Goal: Check status: Check status

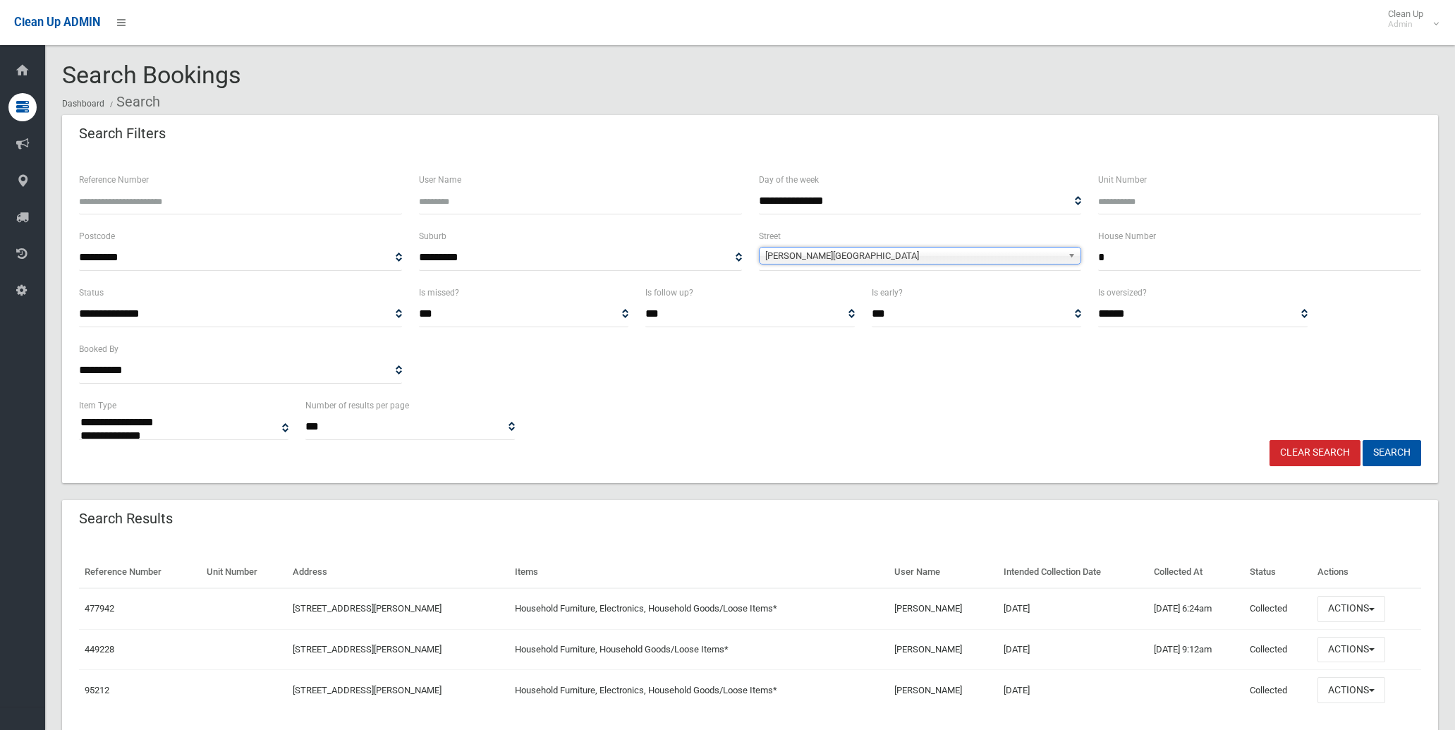
select select "*"
select select
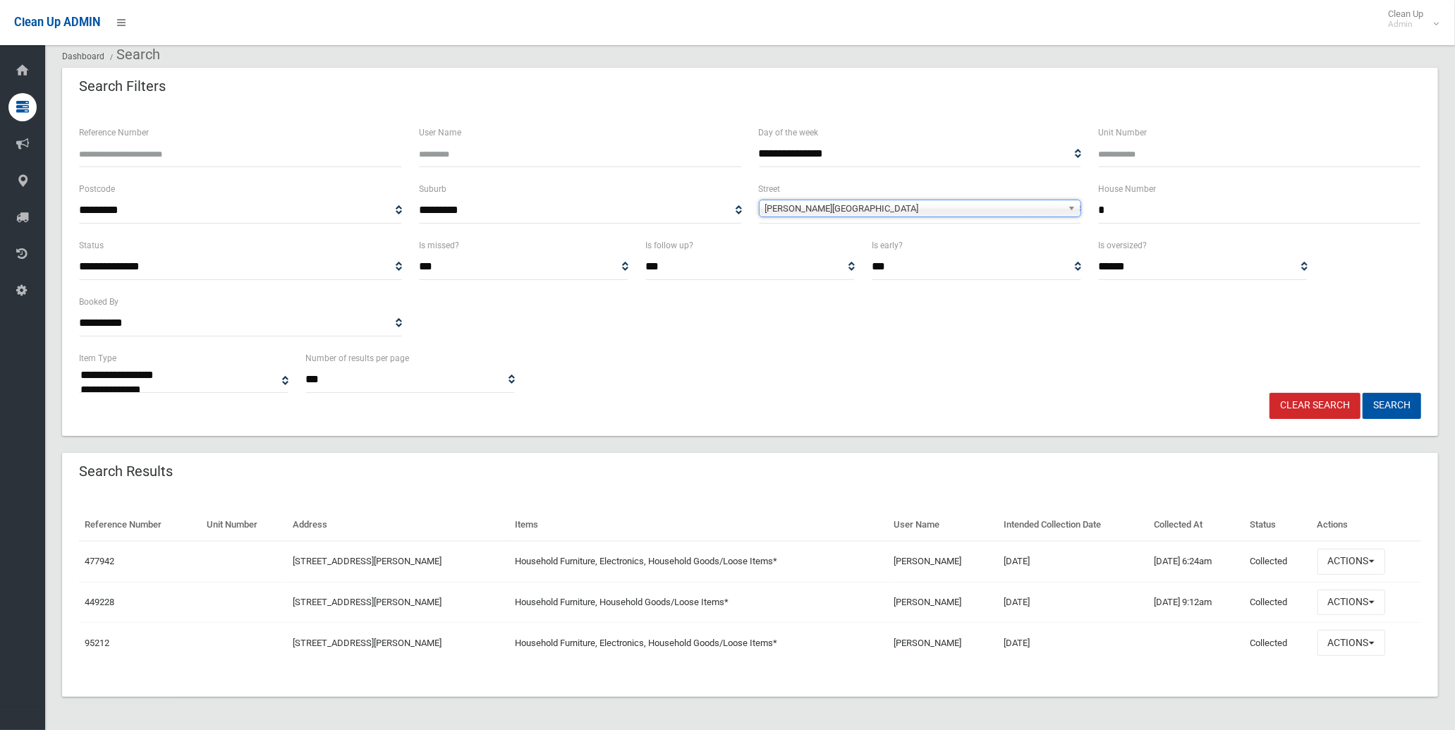
drag, startPoint x: 1178, startPoint y: 217, endPoint x: 948, endPoint y: 200, distance: 230.6
click at [948, 200] on div "**********" at bounding box center [750, 209] width 1359 height 56
type input "**"
click at [906, 192] on div "**********" at bounding box center [920, 202] width 323 height 43
click at [906, 200] on span "Duncan Street" at bounding box center [914, 208] width 298 height 17
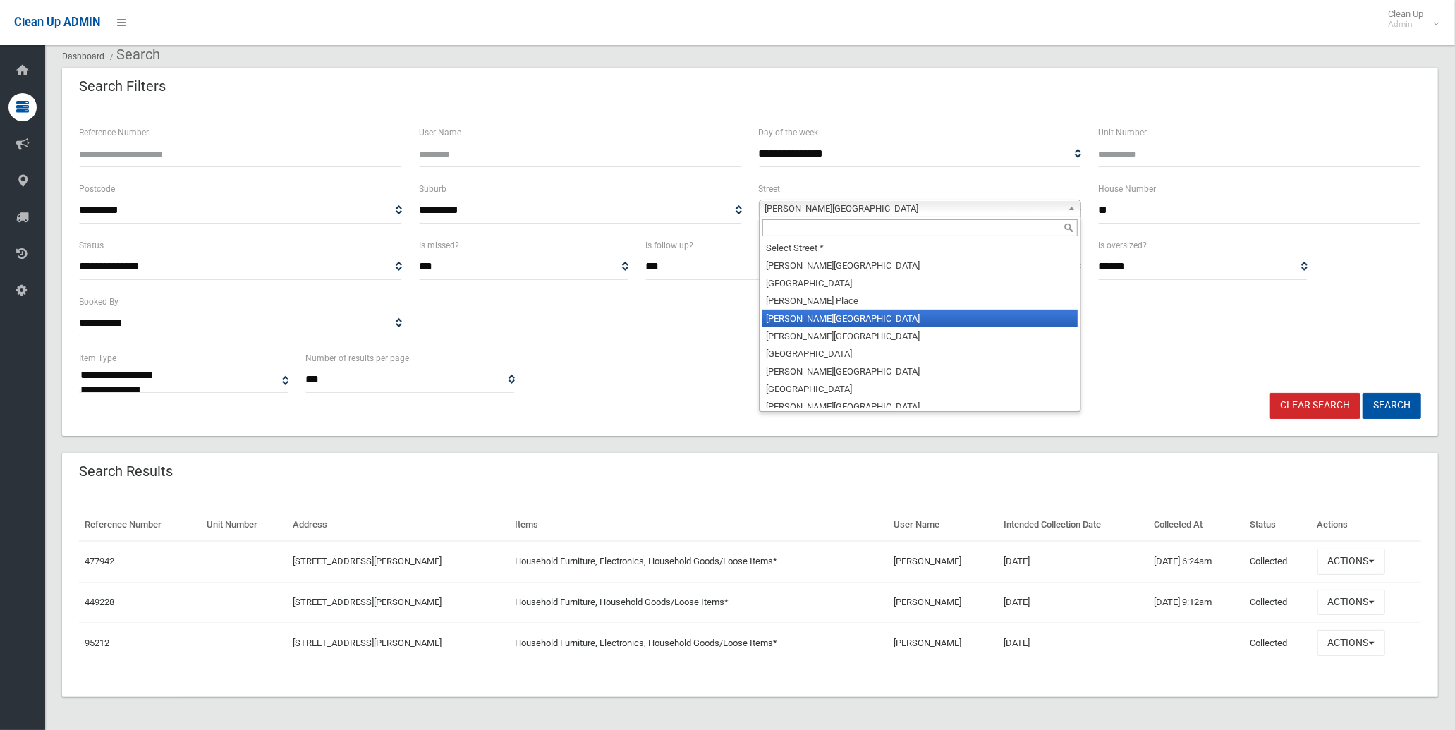
click at [914, 224] on input "text" at bounding box center [920, 227] width 316 height 17
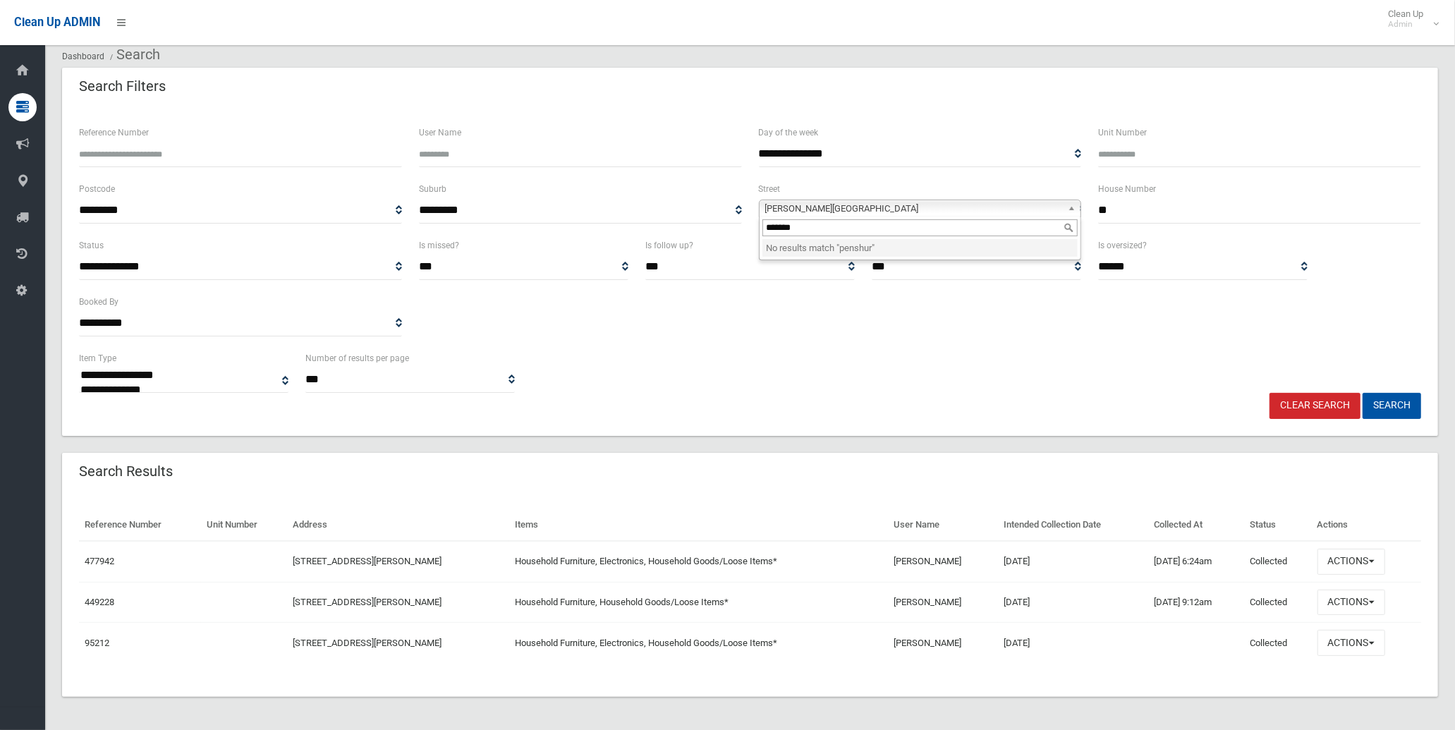
type input "********"
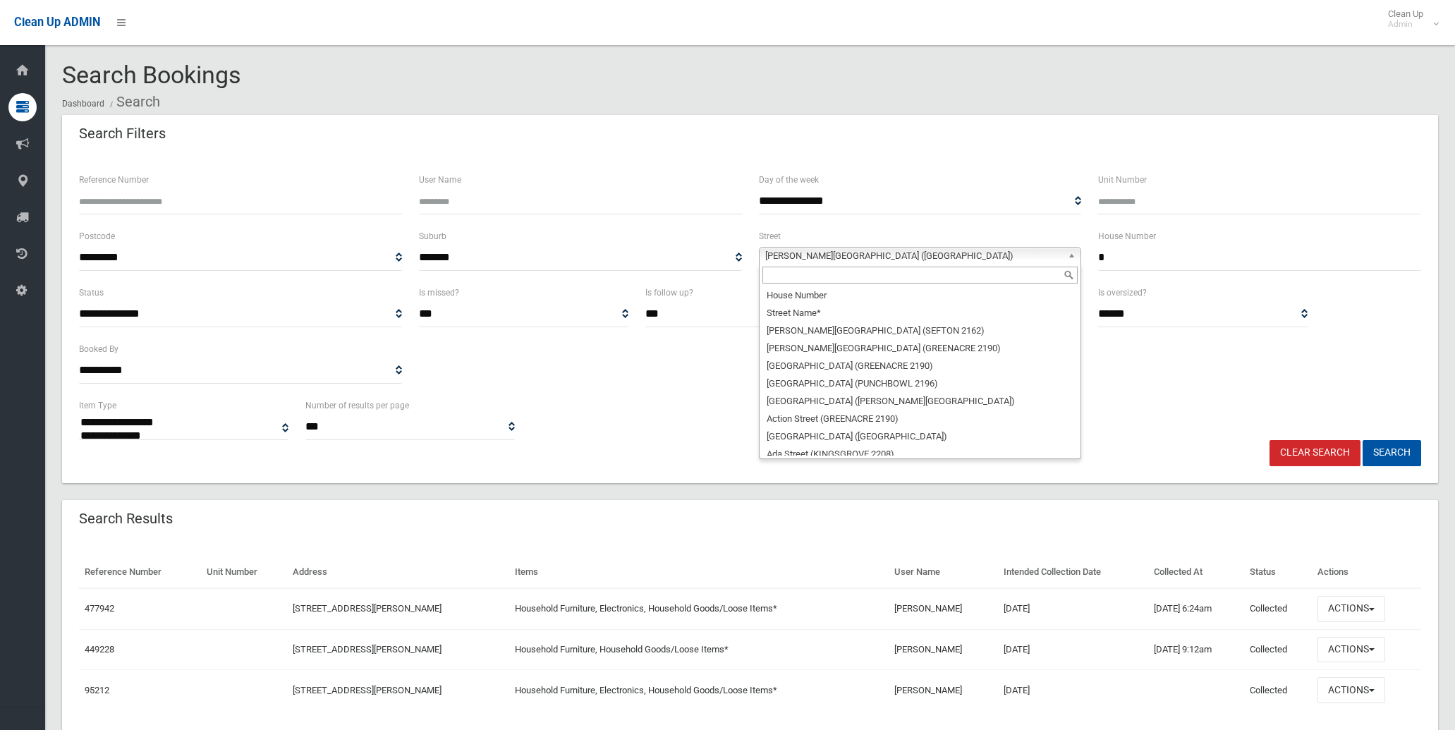
select select
click at [834, 248] on span "Joyce Avenue (PICNIC POINT 2213)" at bounding box center [914, 256] width 298 height 17
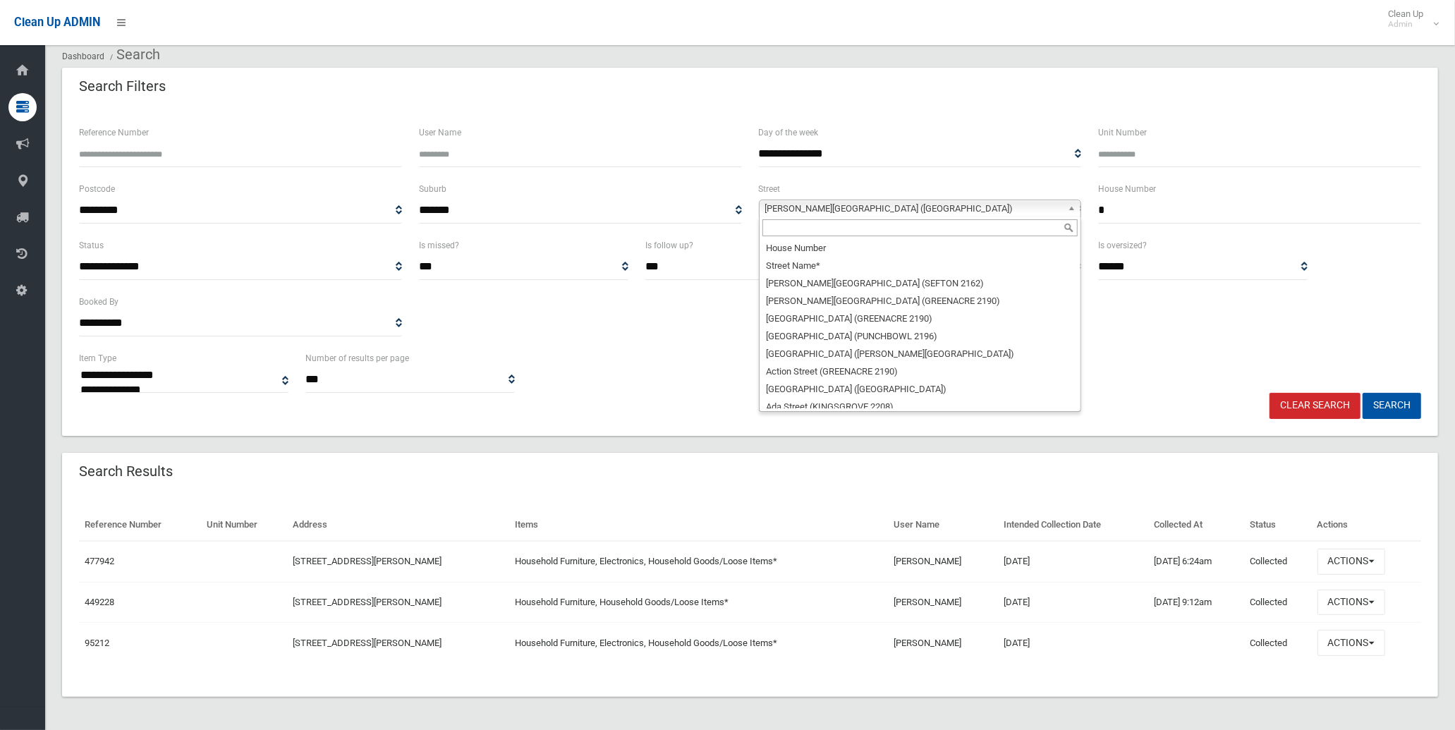
scroll to position [19069, 0]
click at [840, 222] on input "text" at bounding box center [920, 227] width 316 height 17
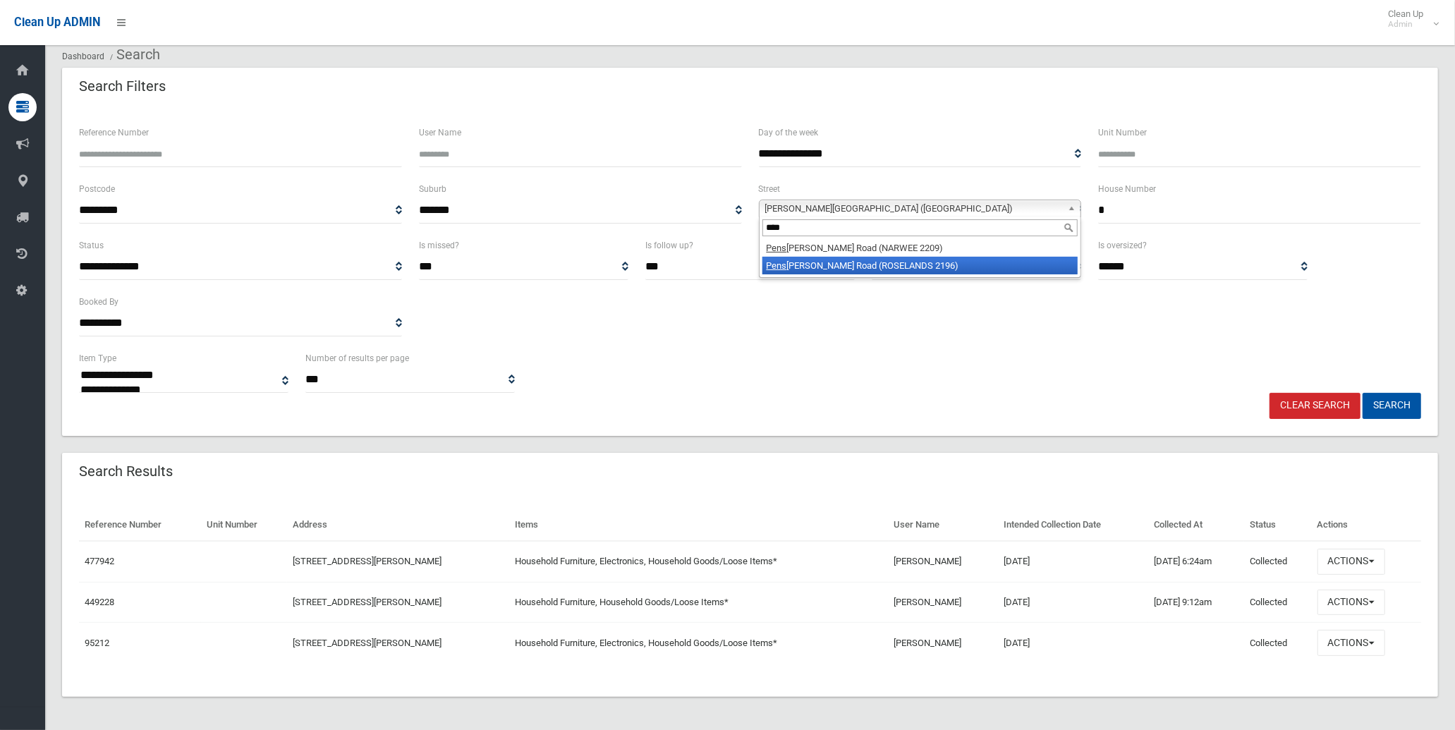
type input "****"
click at [835, 262] on li "Pens hurst Road (ROSELANDS 2196)" at bounding box center [920, 266] width 316 height 18
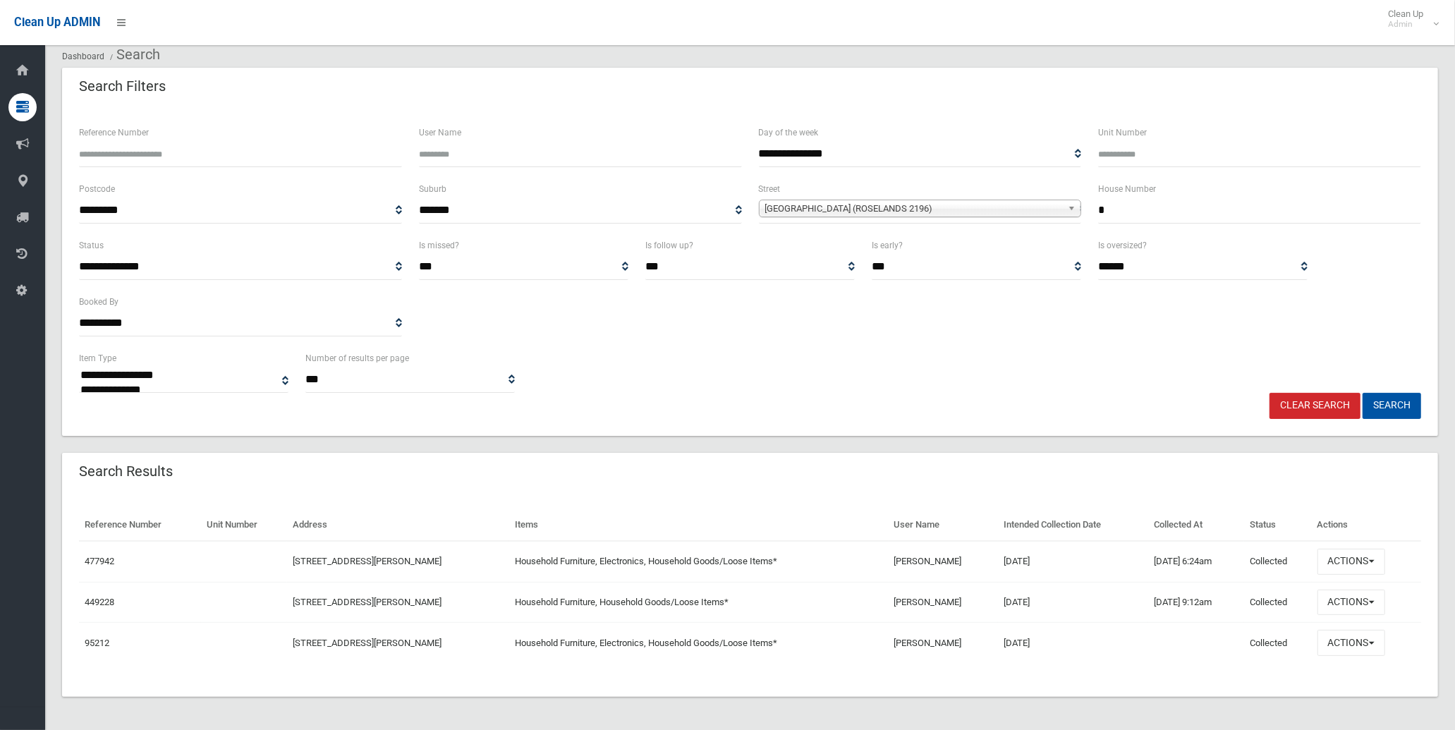
drag, startPoint x: 1162, startPoint y: 207, endPoint x: 997, endPoint y: 207, distance: 164.3
click at [997, 207] on div "**********" at bounding box center [750, 209] width 1359 height 56
type input "**"
click at [1402, 402] on button "Search" at bounding box center [1392, 406] width 59 height 26
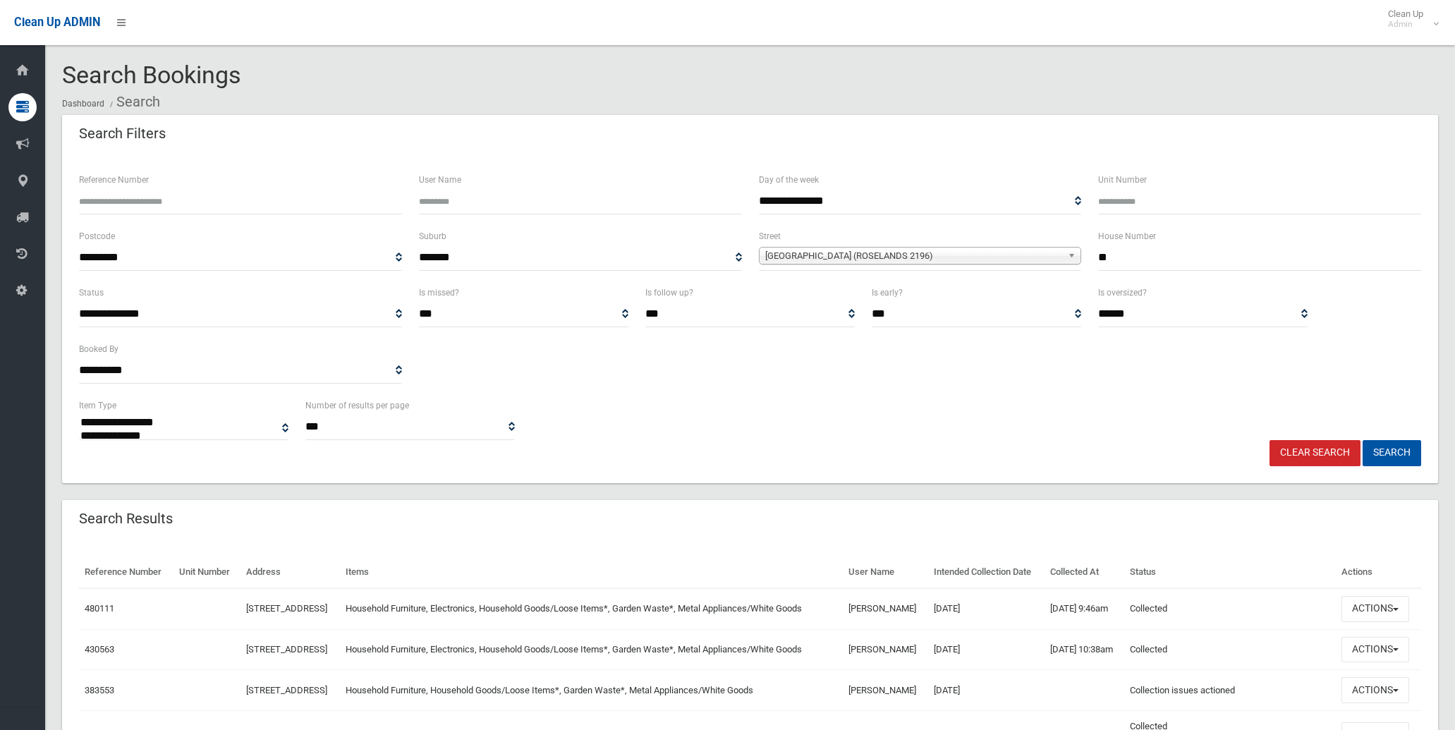
select select
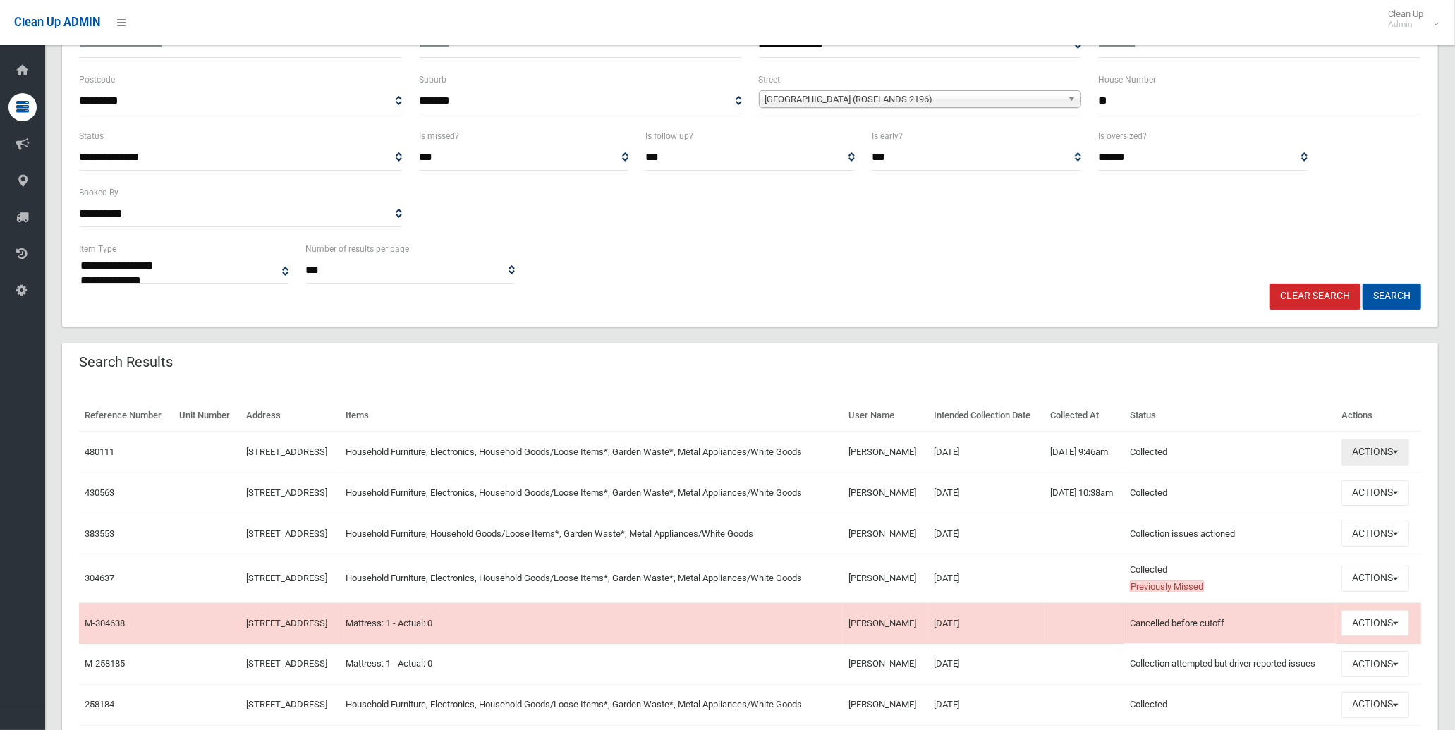
click at [1395, 466] on button "Actions" at bounding box center [1376, 452] width 68 height 26
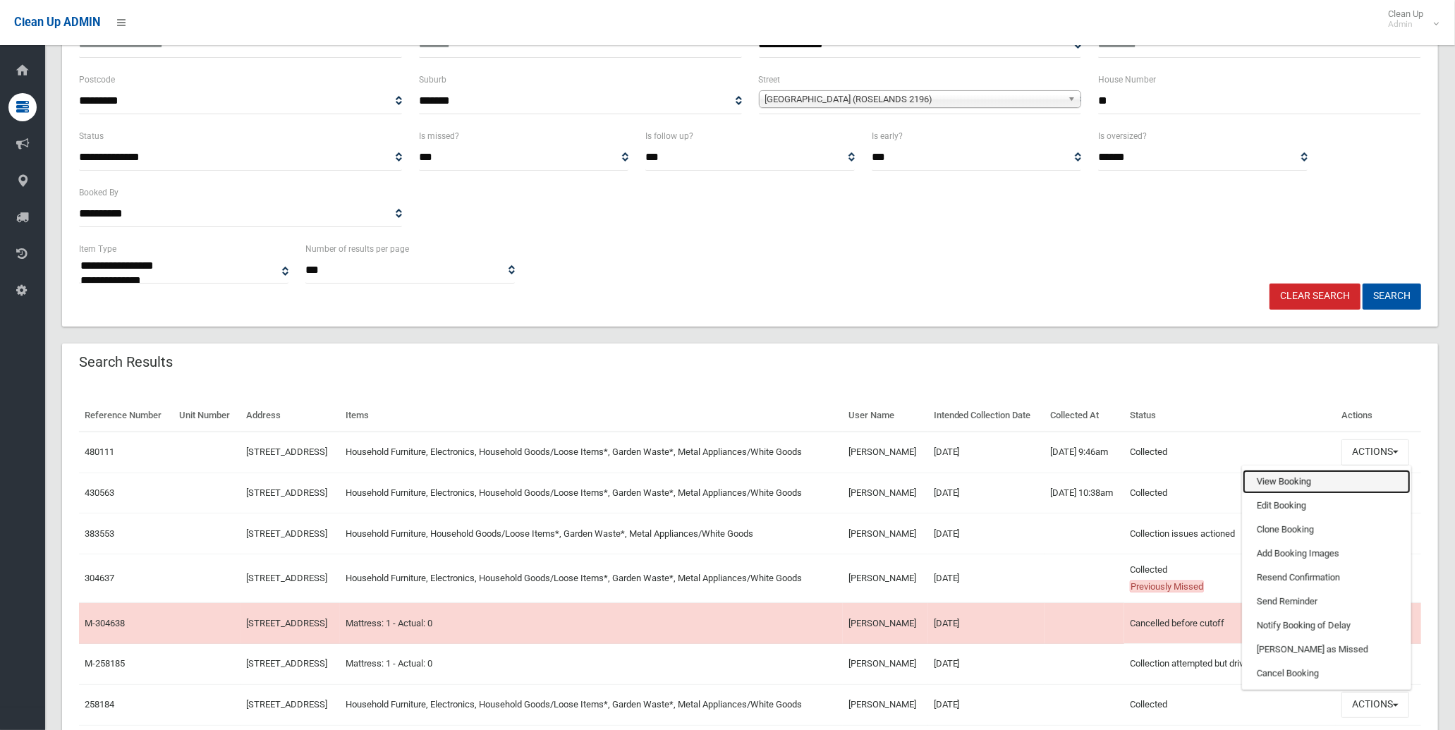
click at [1284, 494] on link "View Booking" at bounding box center [1327, 482] width 168 height 24
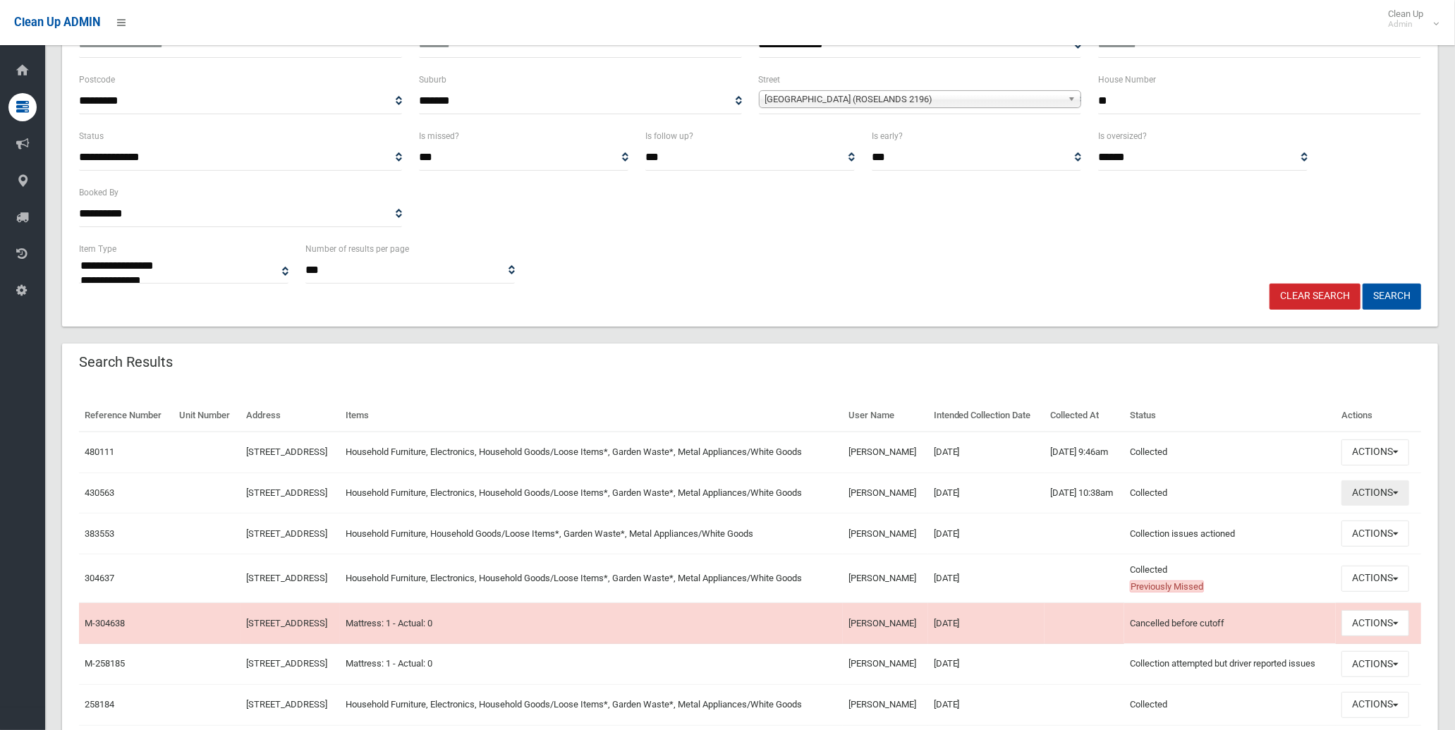
click at [1398, 506] on button "Actions" at bounding box center [1376, 493] width 68 height 26
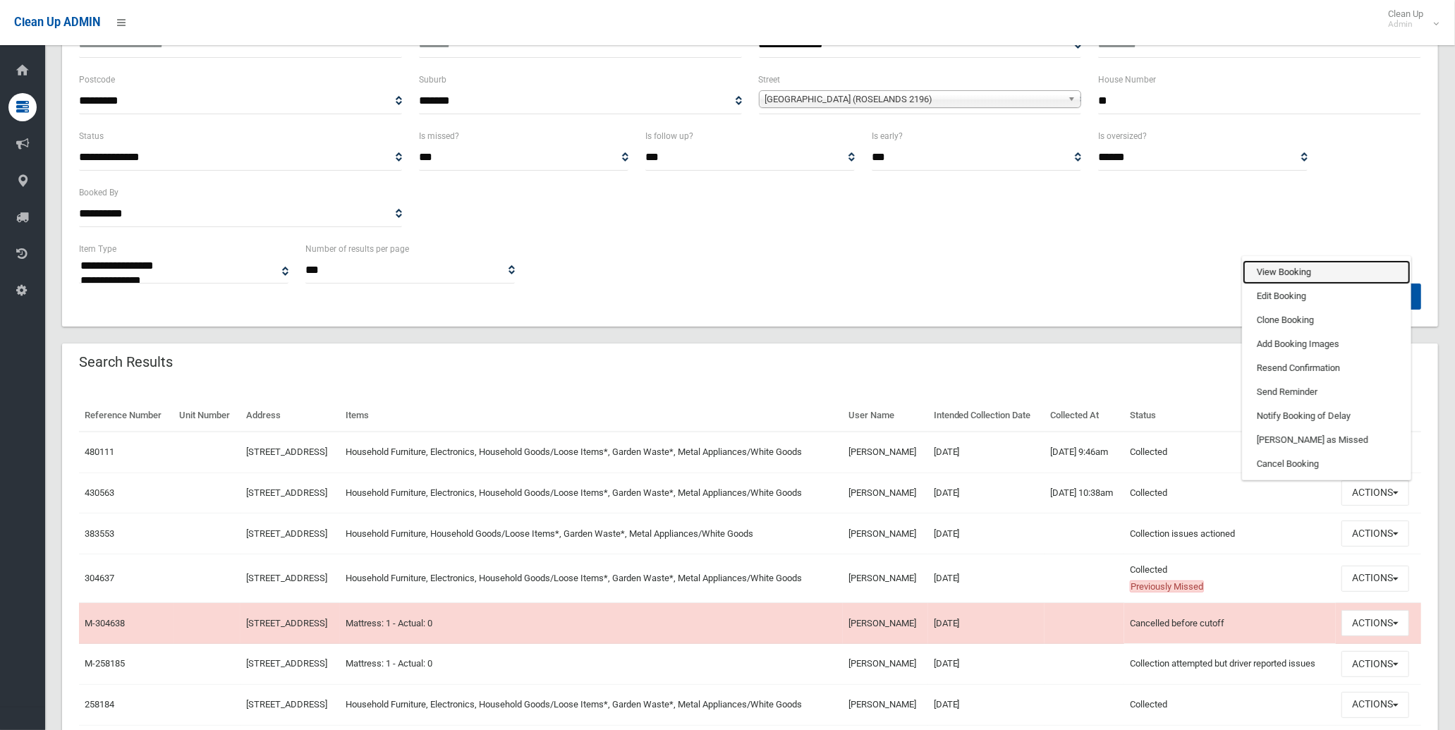
click at [1288, 284] on link "View Booking" at bounding box center [1327, 272] width 168 height 24
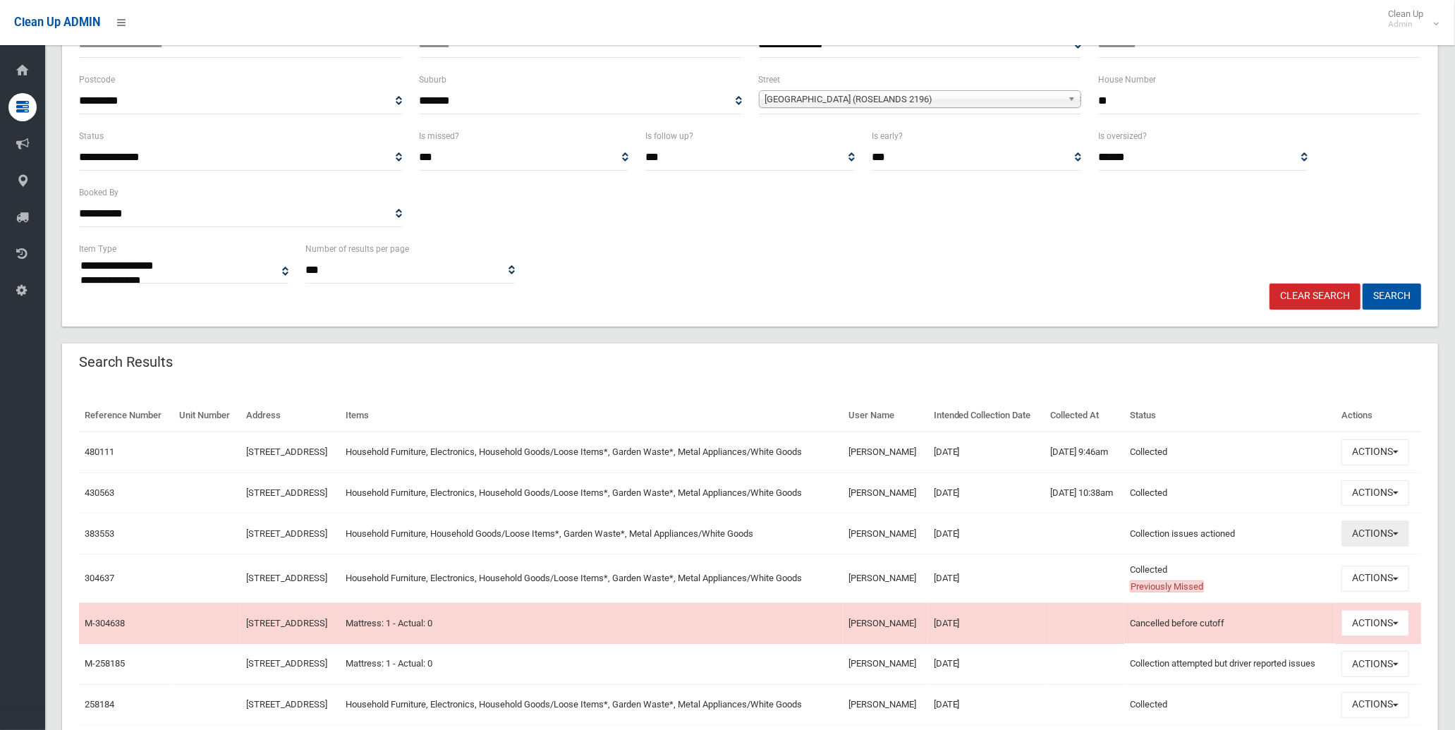
click at [1385, 547] on button "Actions" at bounding box center [1376, 534] width 68 height 26
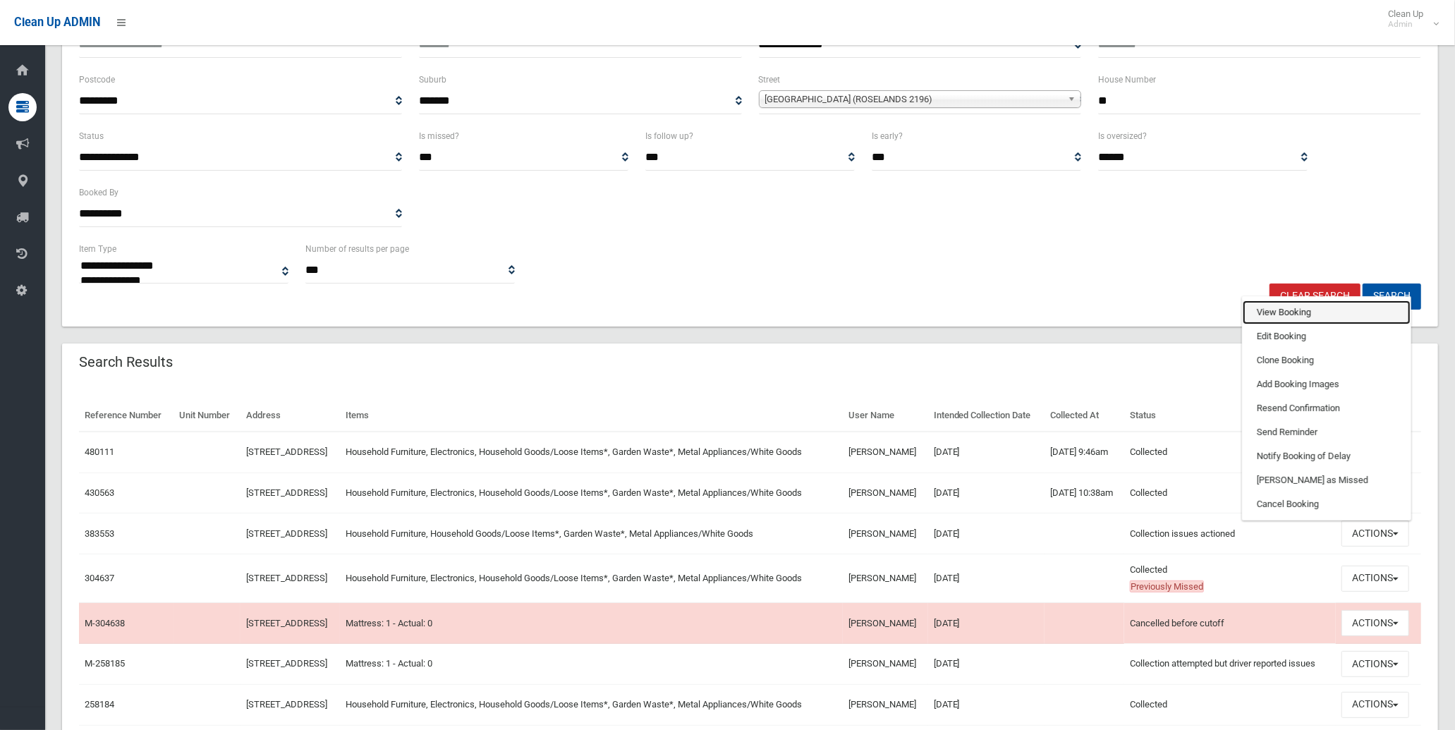
click at [1288, 324] on link "View Booking" at bounding box center [1327, 312] width 168 height 24
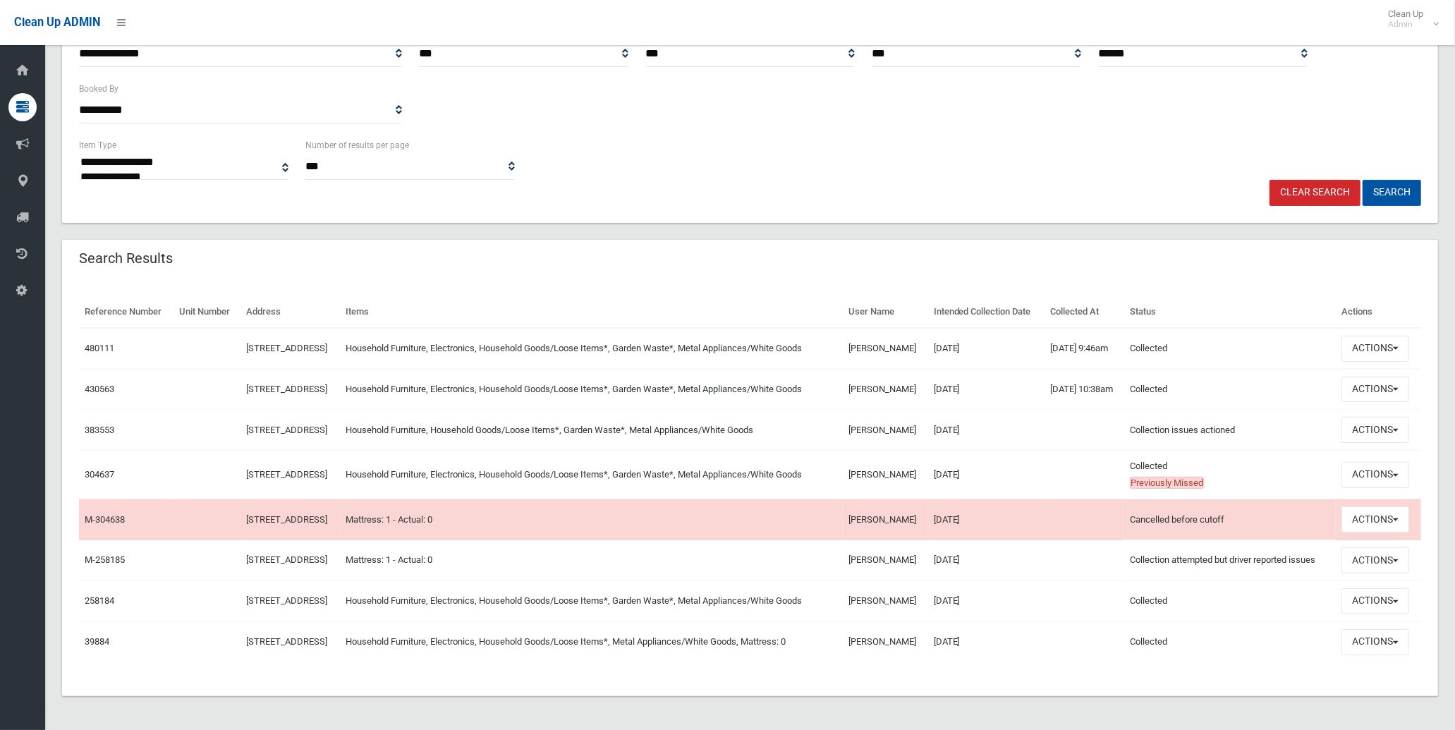
scroll to position [226, 0]
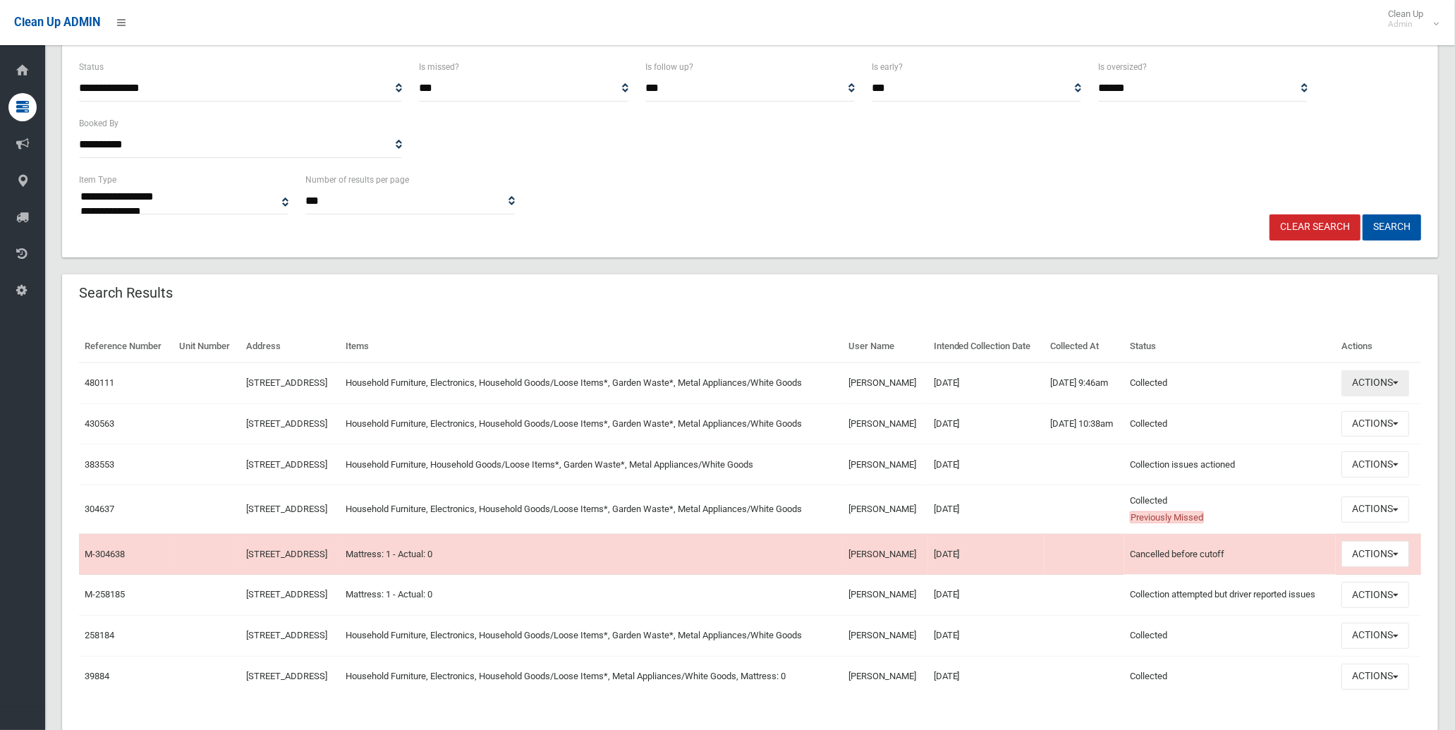
click at [1399, 384] on span "button" at bounding box center [1396, 383] width 6 height 3
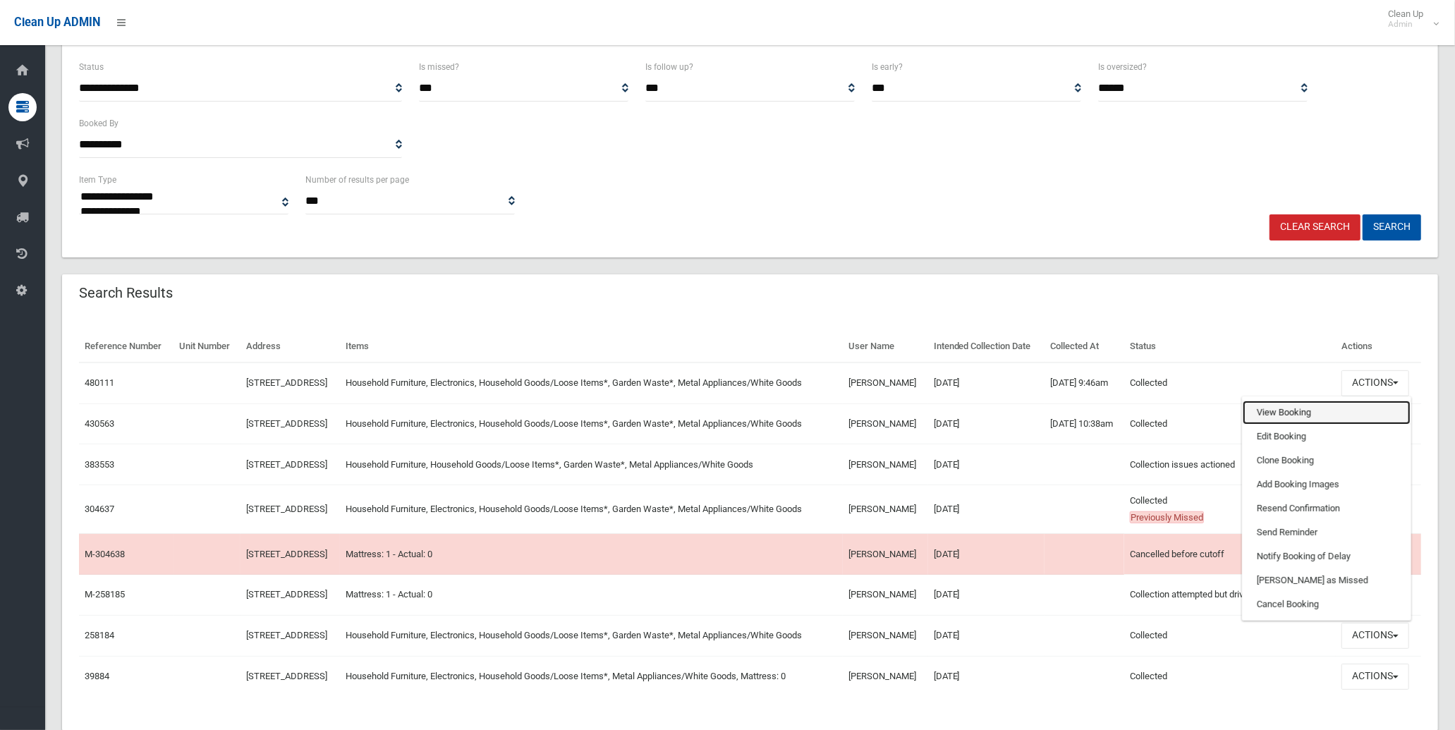
click at [1286, 425] on link "View Booking" at bounding box center [1327, 413] width 168 height 24
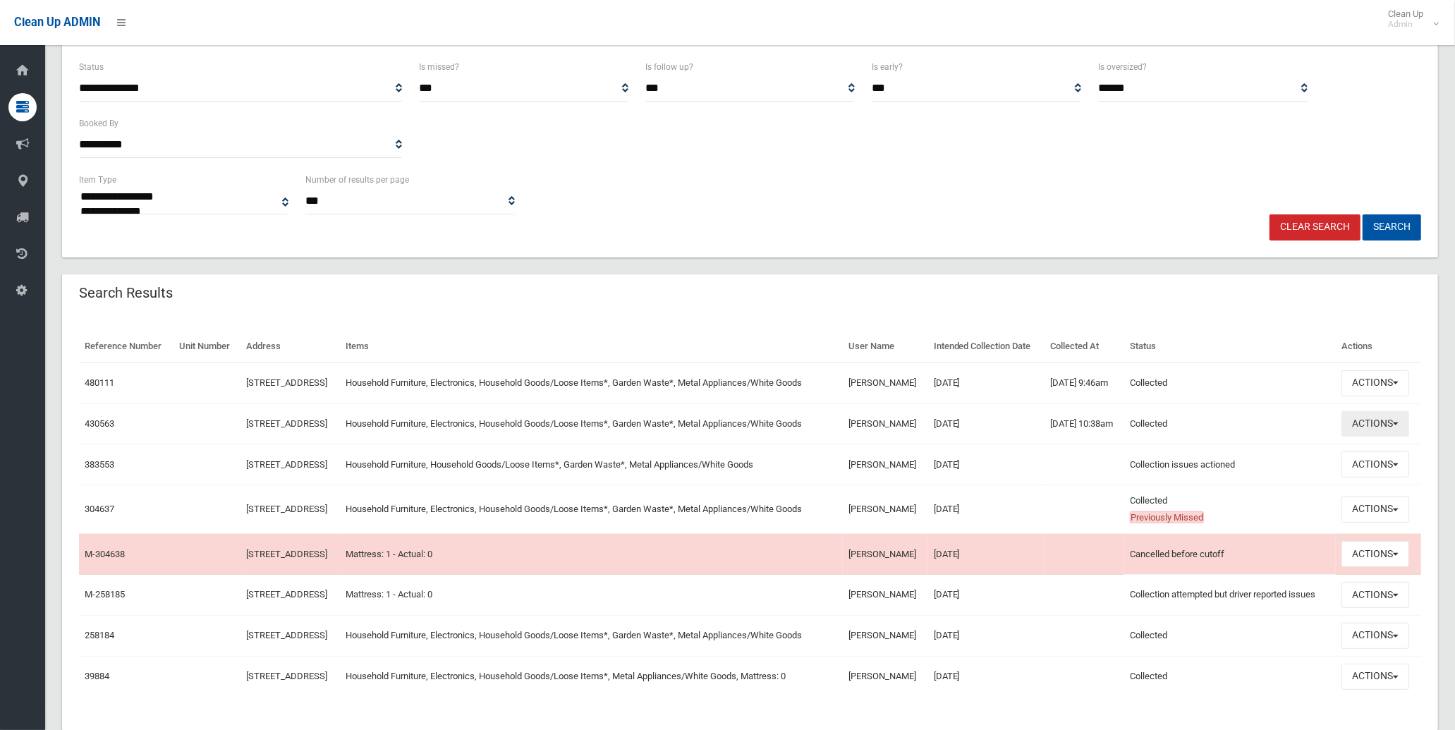
click at [1404, 437] on button "Actions" at bounding box center [1376, 424] width 68 height 26
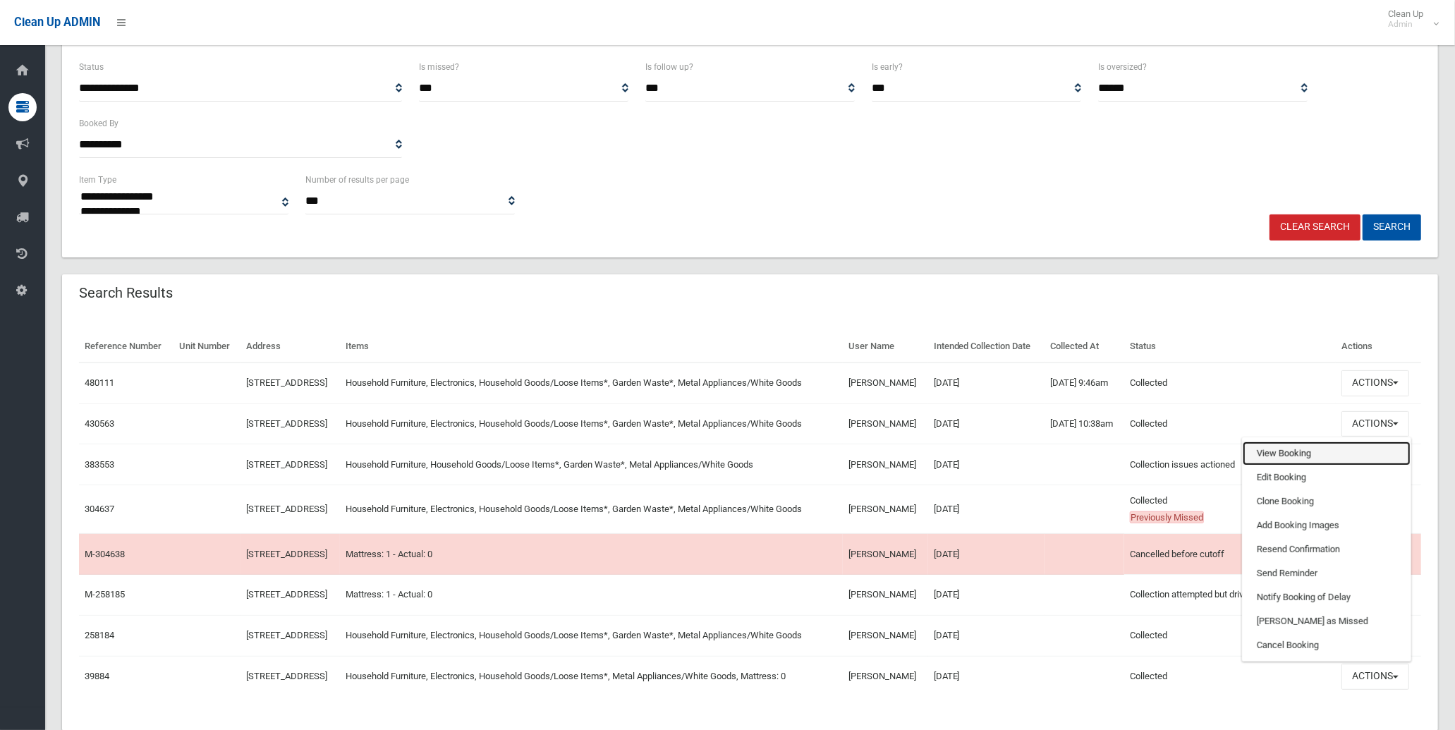
click at [1288, 466] on link "View Booking" at bounding box center [1327, 454] width 168 height 24
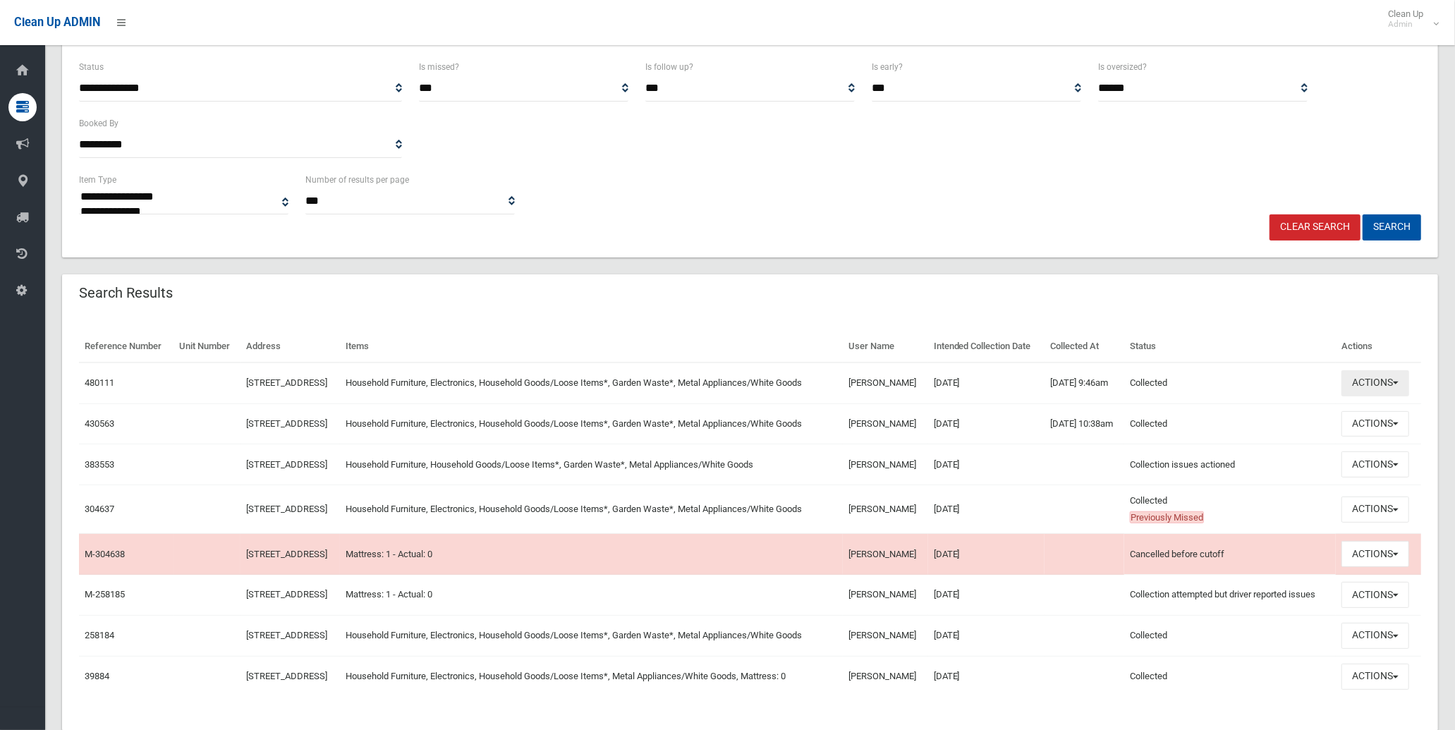
click at [1395, 395] on button "Actions" at bounding box center [1376, 383] width 68 height 26
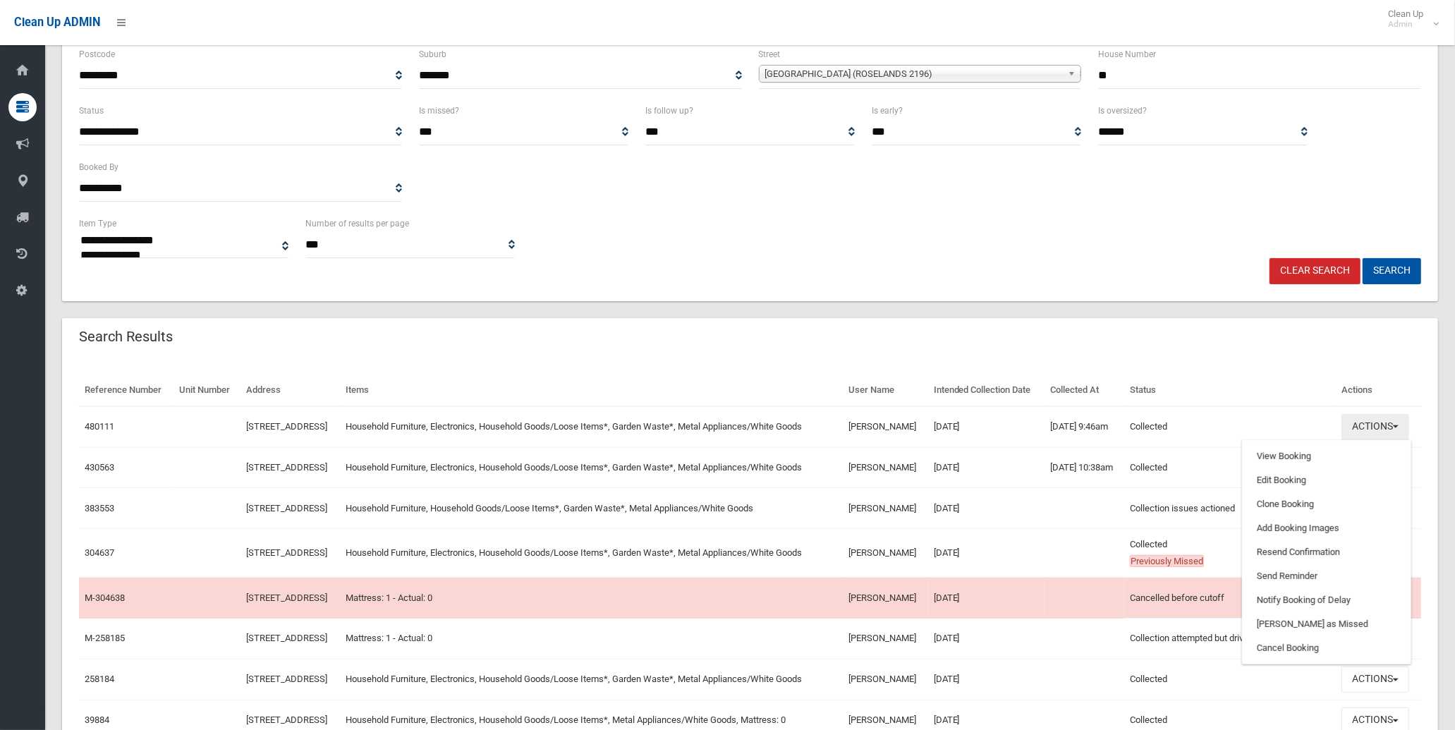
scroll to position [147, 0]
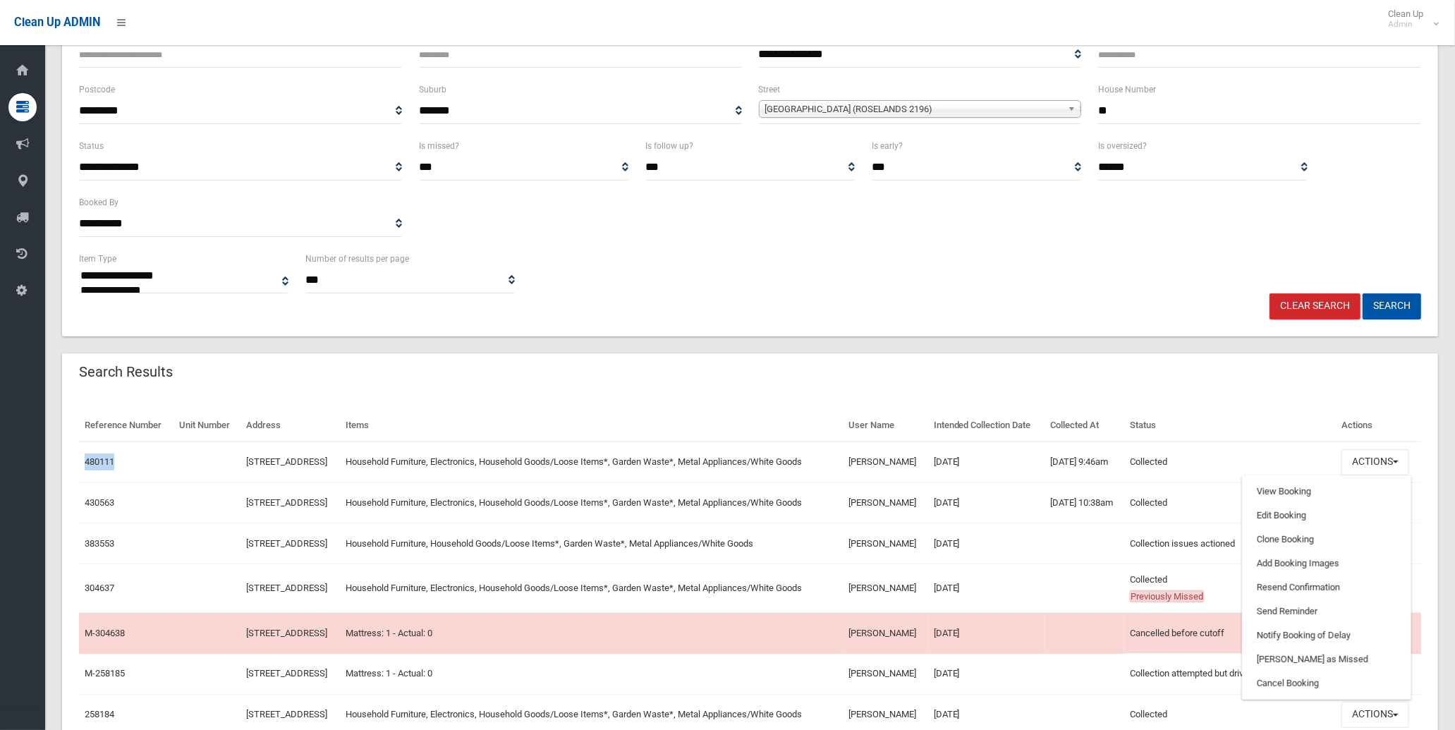
drag, startPoint x: 124, startPoint y: 481, endPoint x: 80, endPoint y: 478, distance: 43.8
click at [80, 478] on td "480111" at bounding box center [126, 462] width 95 height 41
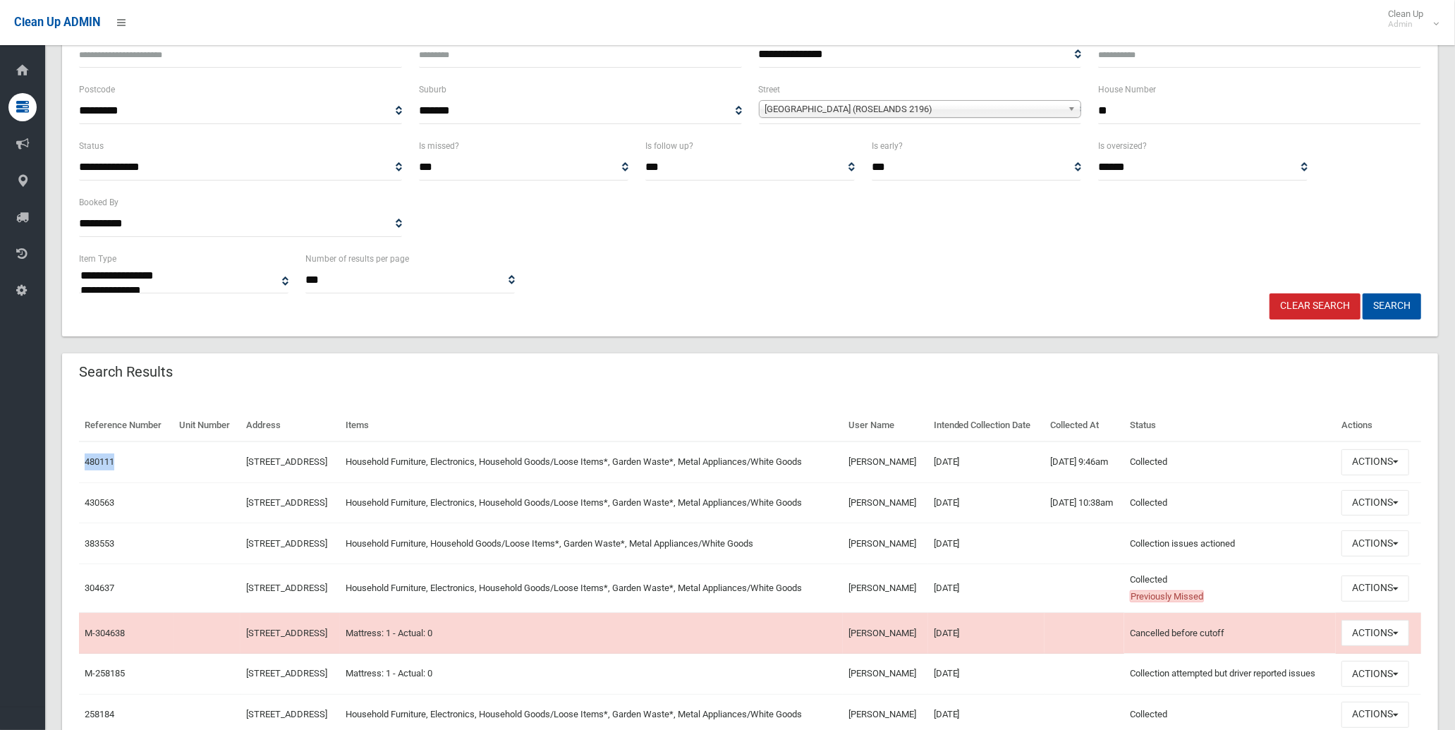
copy link "480111"
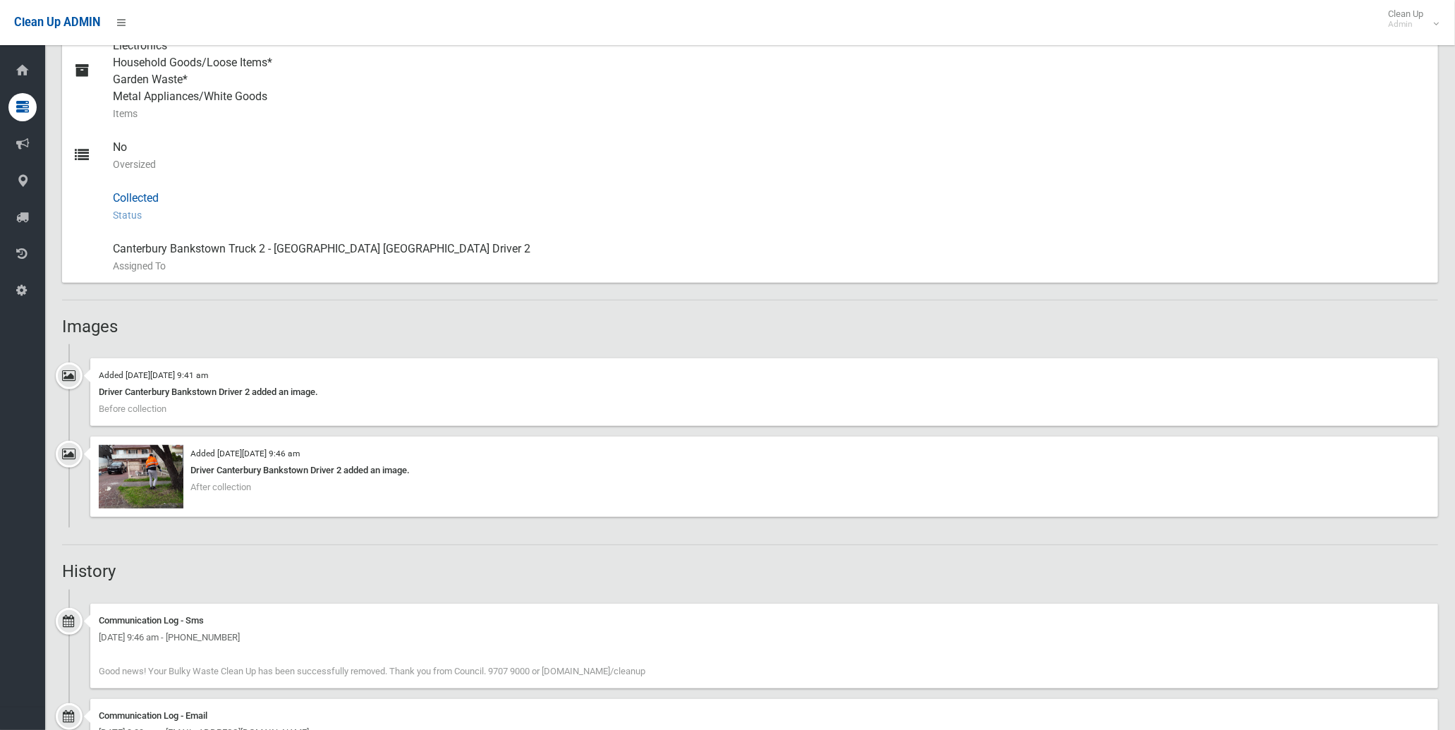
scroll to position [705, 0]
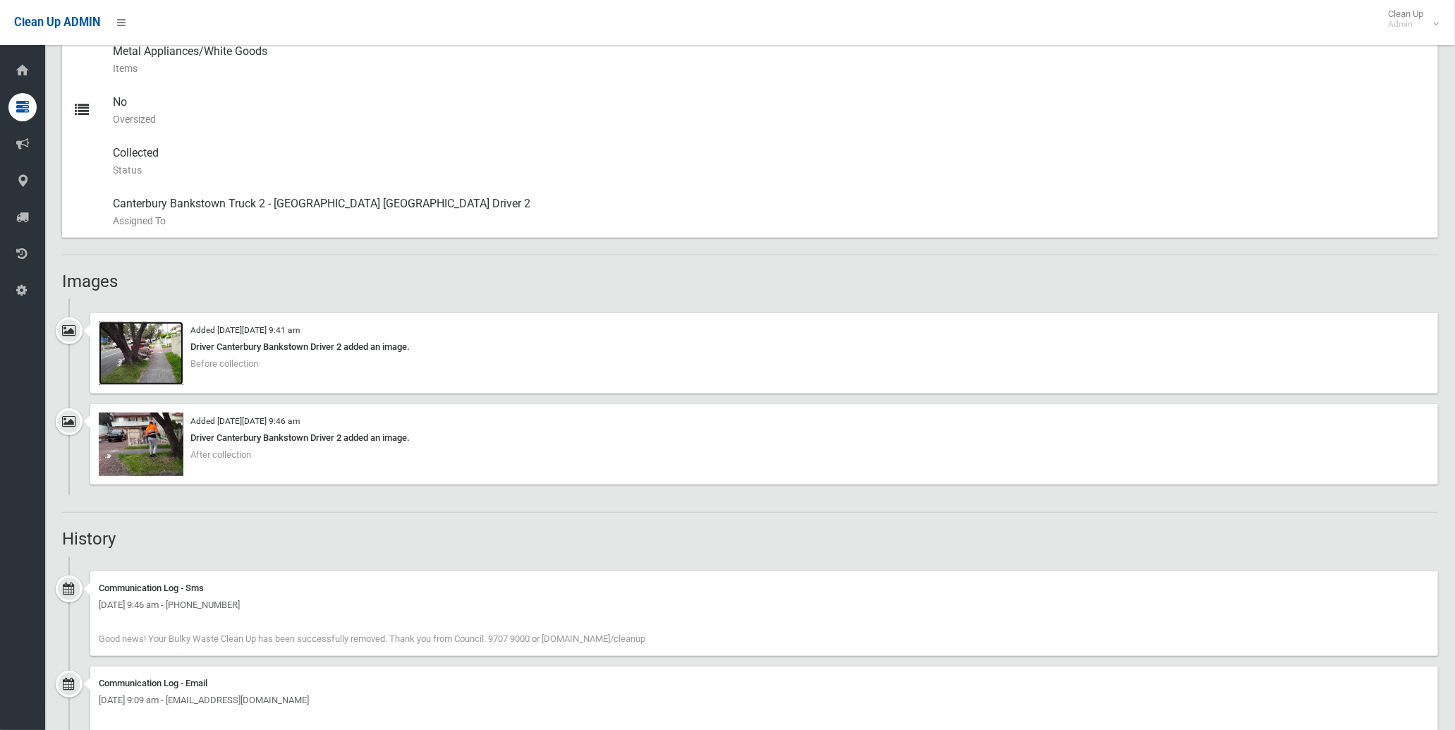
click at [149, 364] on img at bounding box center [141, 353] width 85 height 63
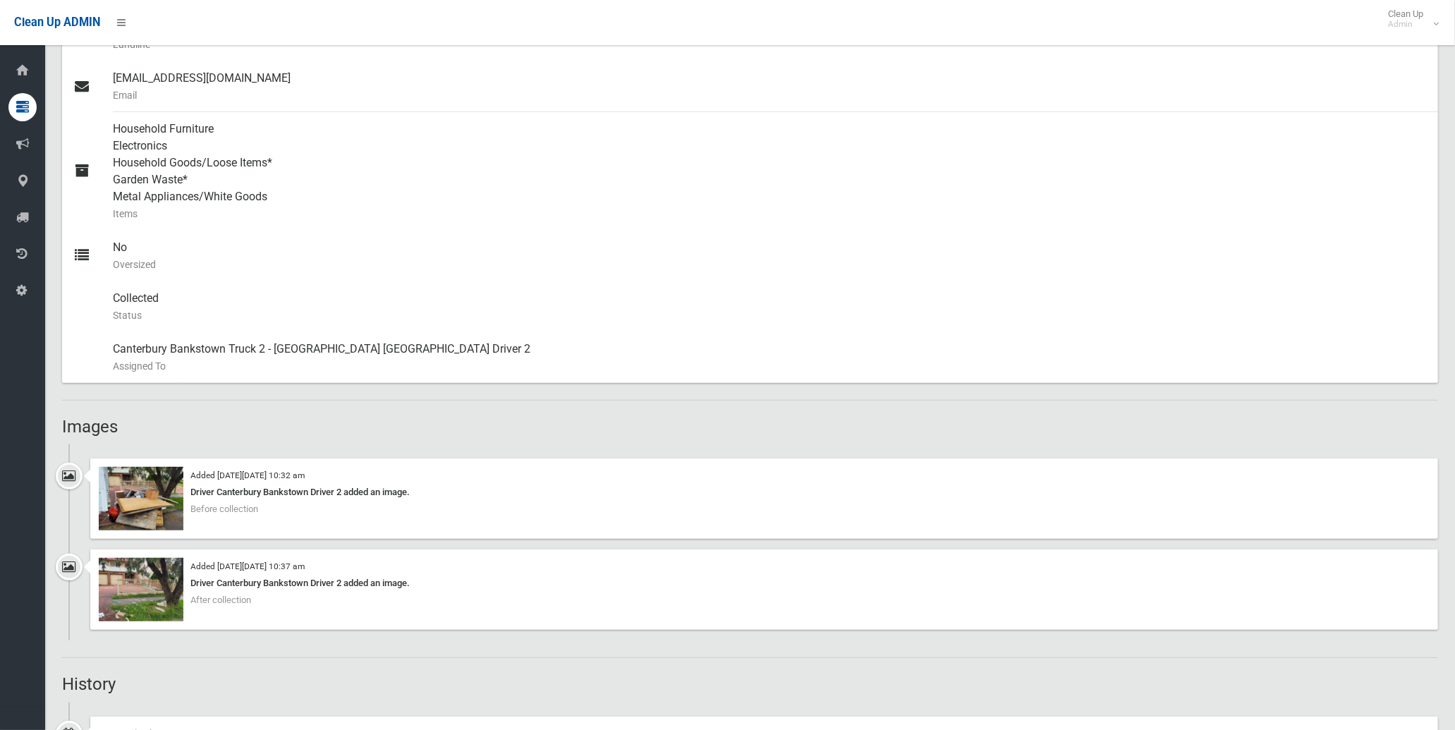
scroll to position [784, 0]
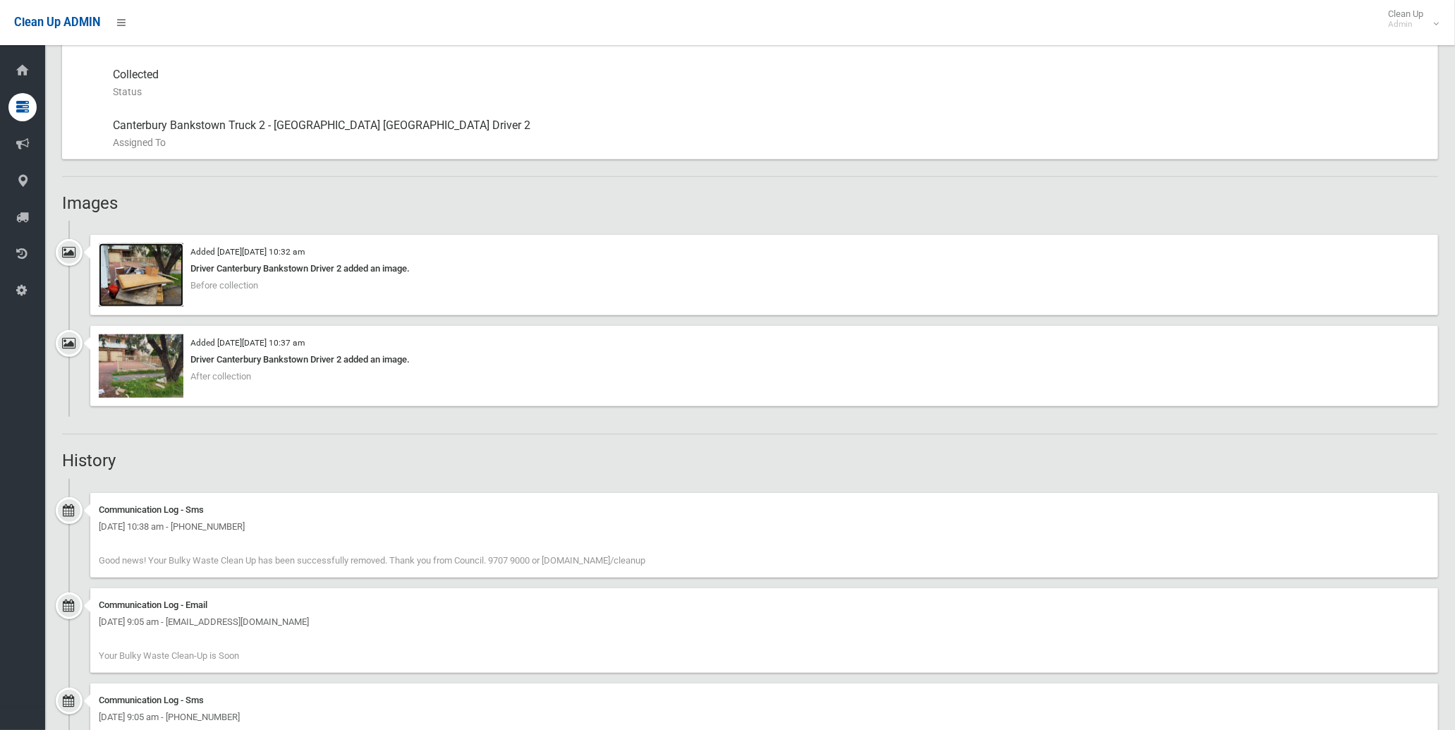
click at [148, 262] on img at bounding box center [141, 274] width 85 height 63
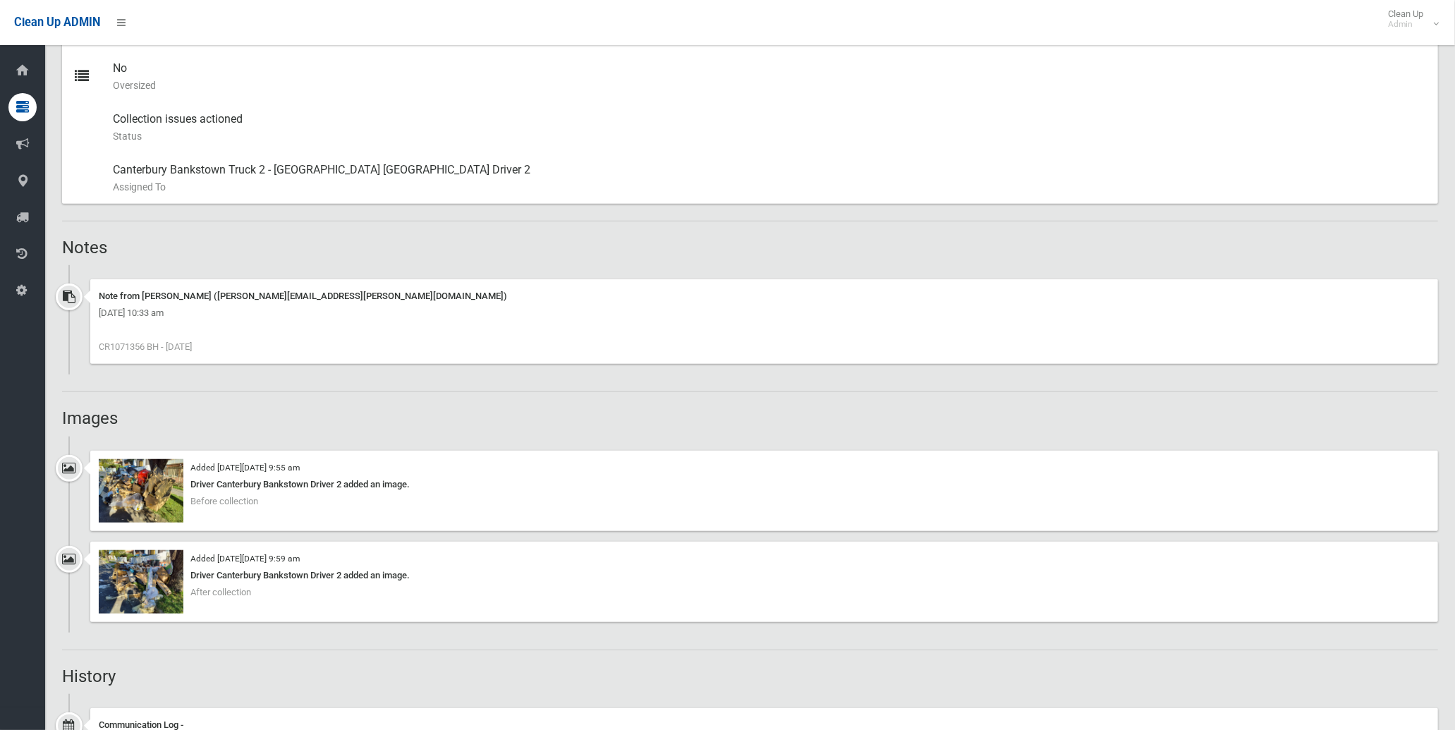
scroll to position [940, 0]
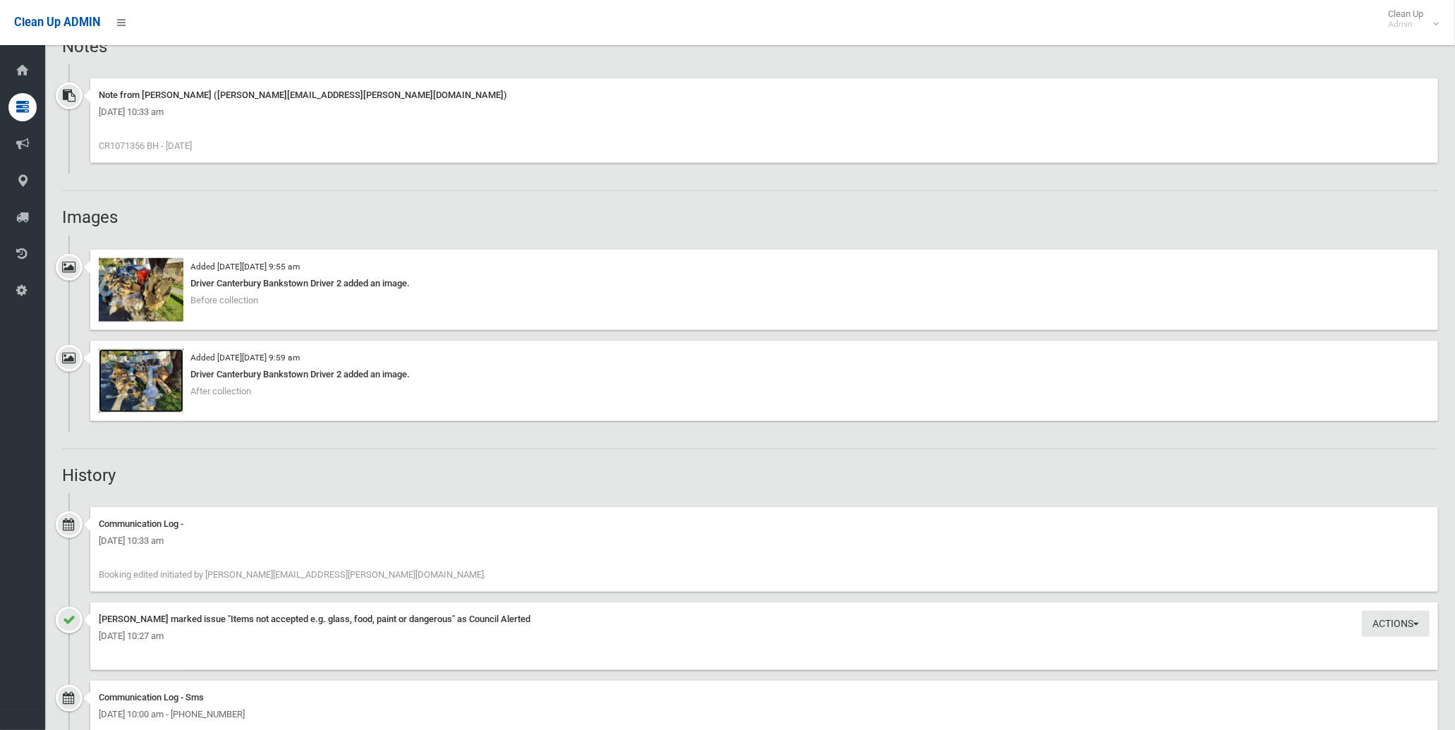
click at [143, 382] on img at bounding box center [141, 380] width 85 height 63
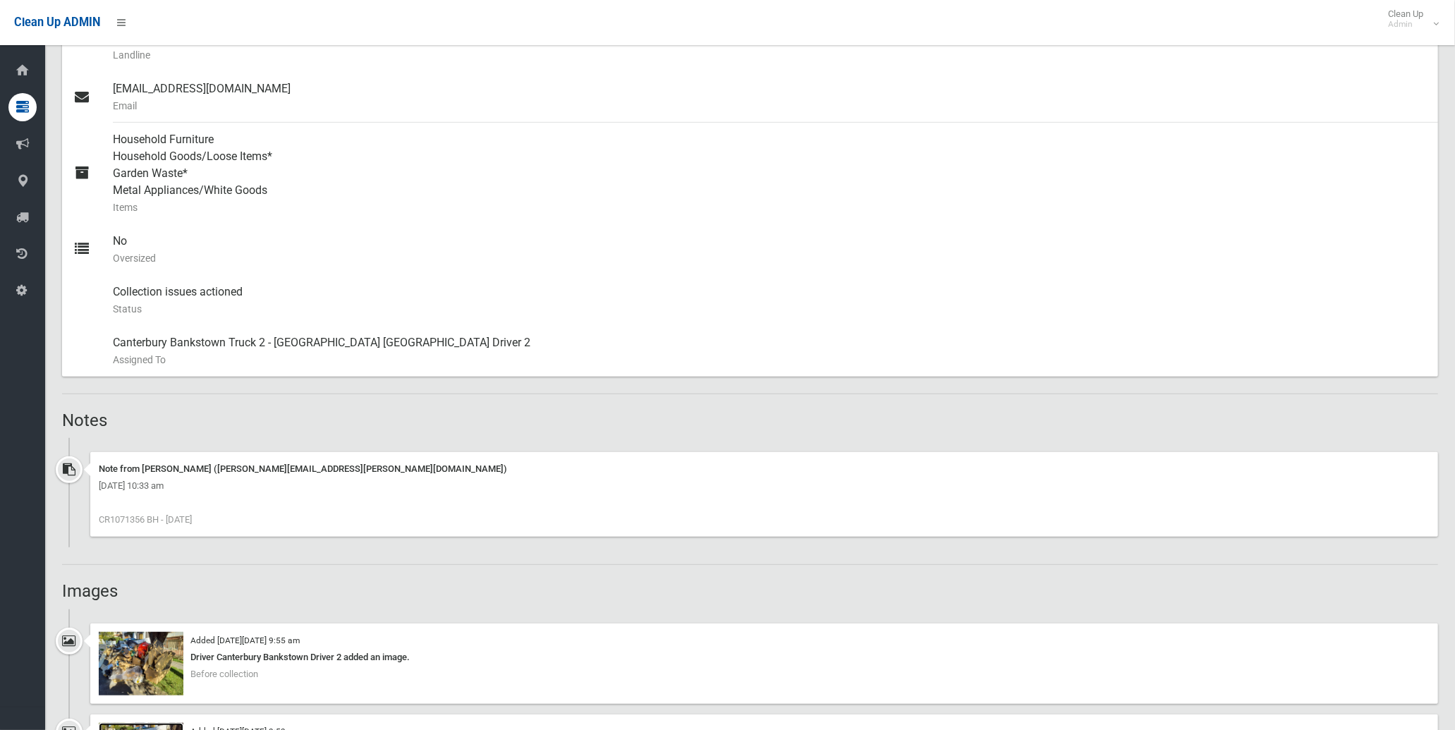
scroll to position [548, 0]
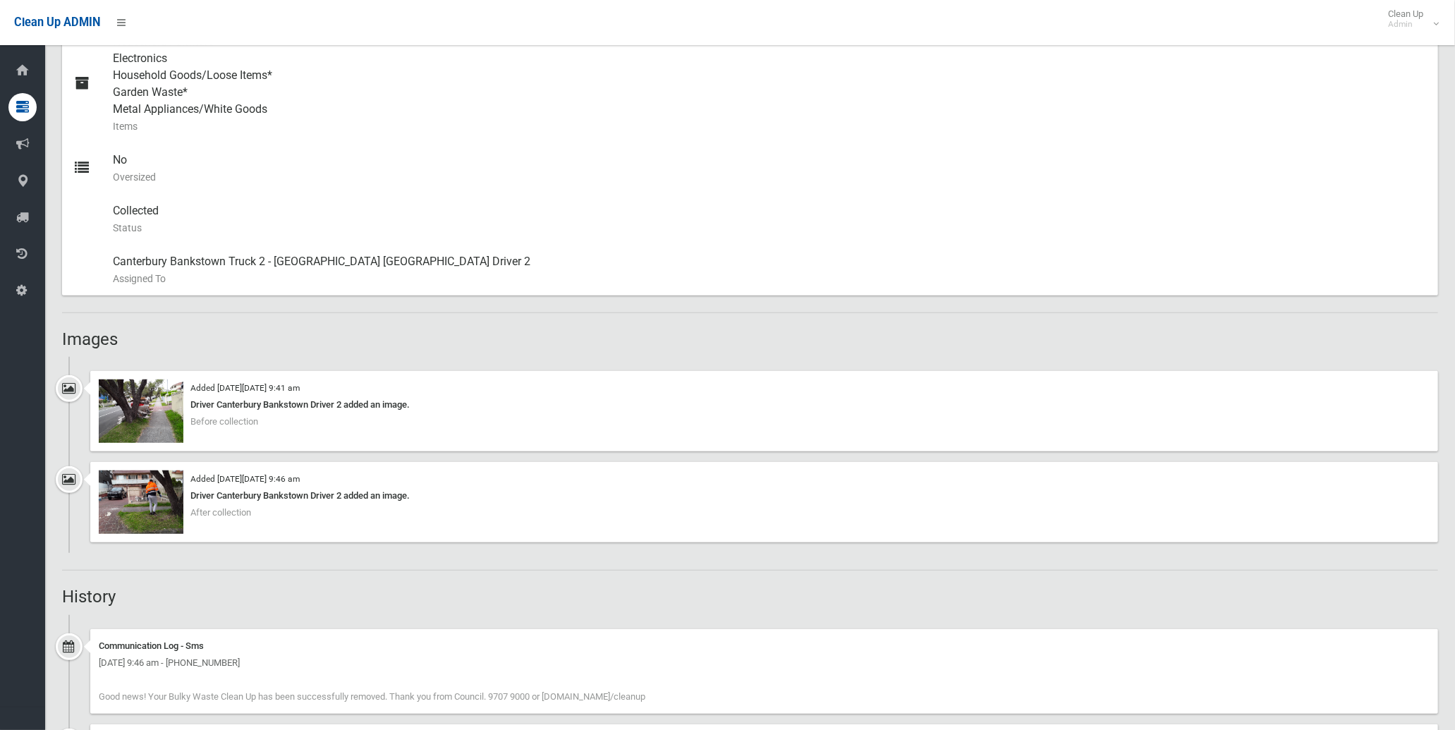
scroll to position [662, 0]
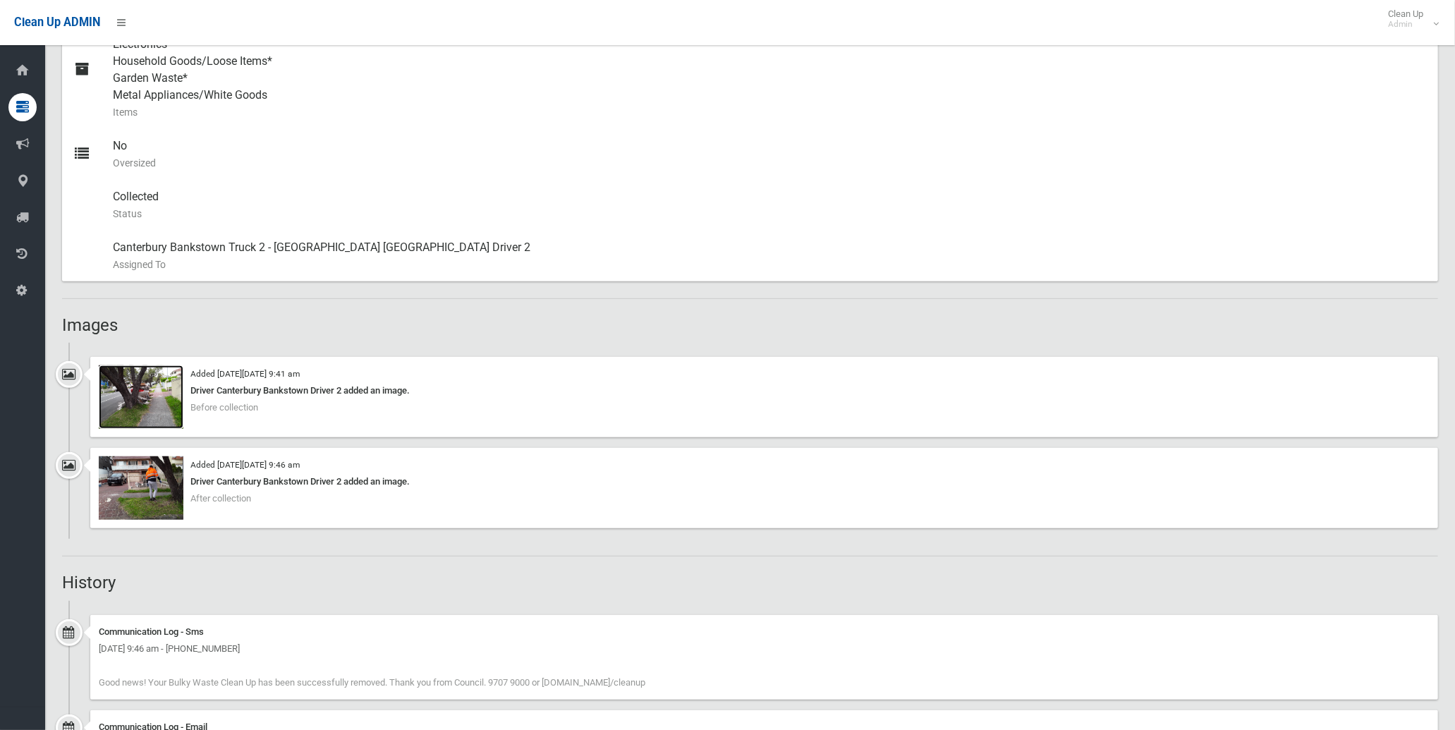
click at [145, 391] on img at bounding box center [141, 396] width 85 height 63
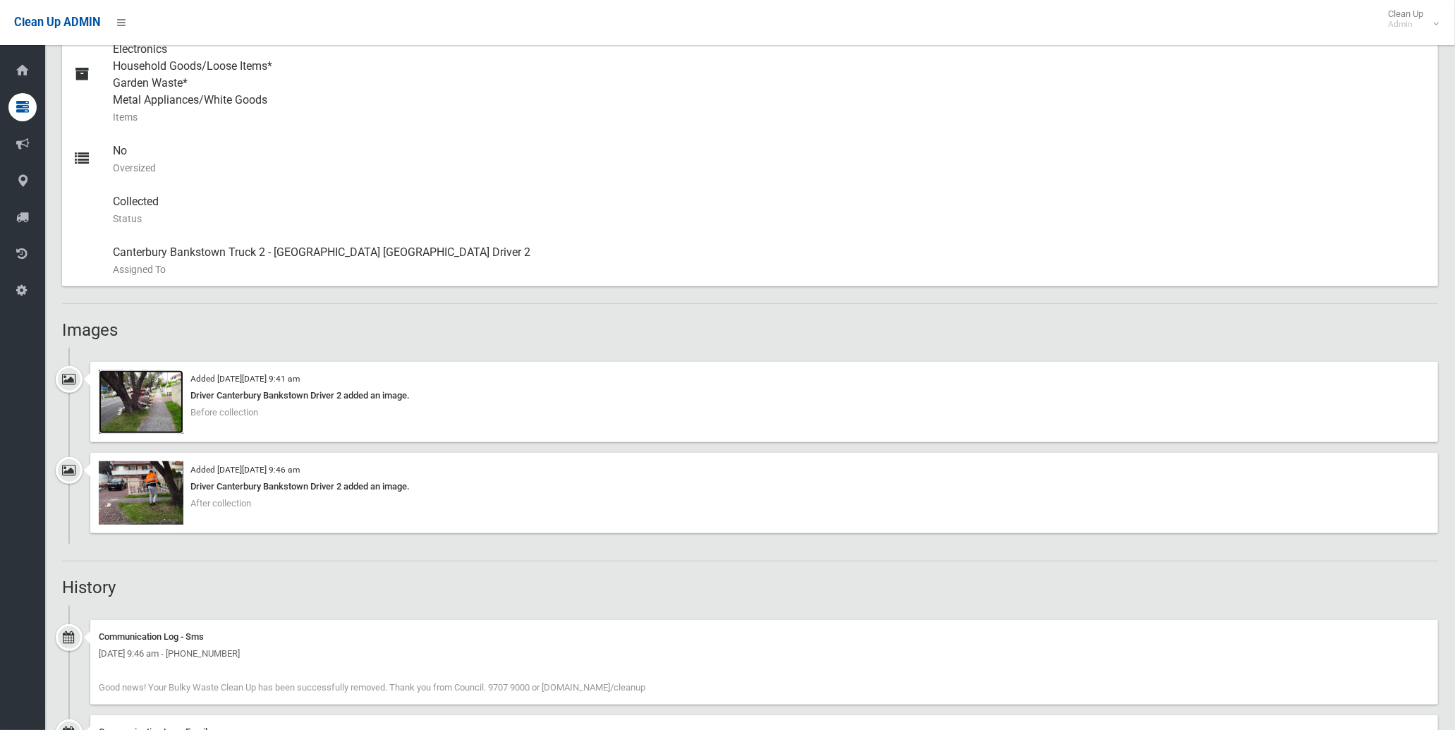
scroll to position [654, 0]
click at [152, 412] on img at bounding box center [141, 404] width 85 height 63
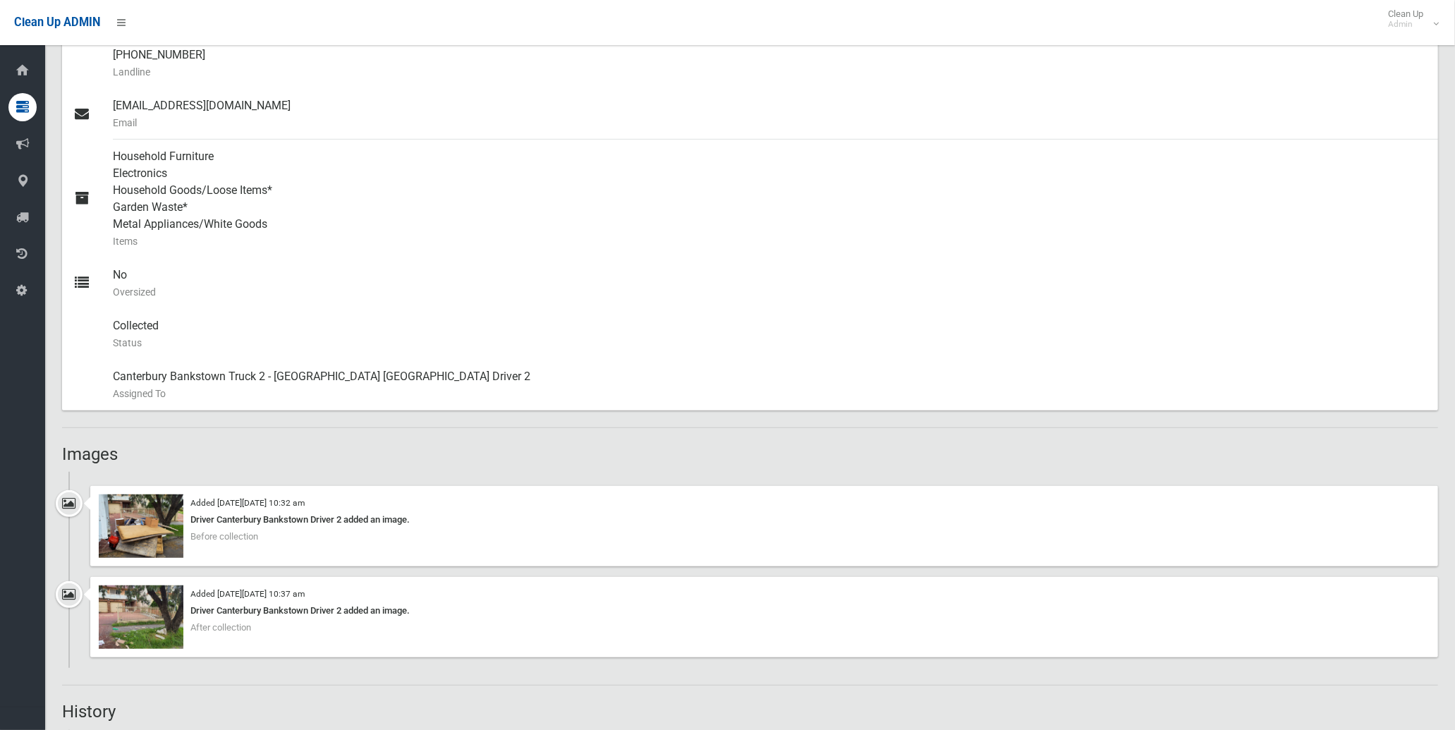
scroll to position [548, 0]
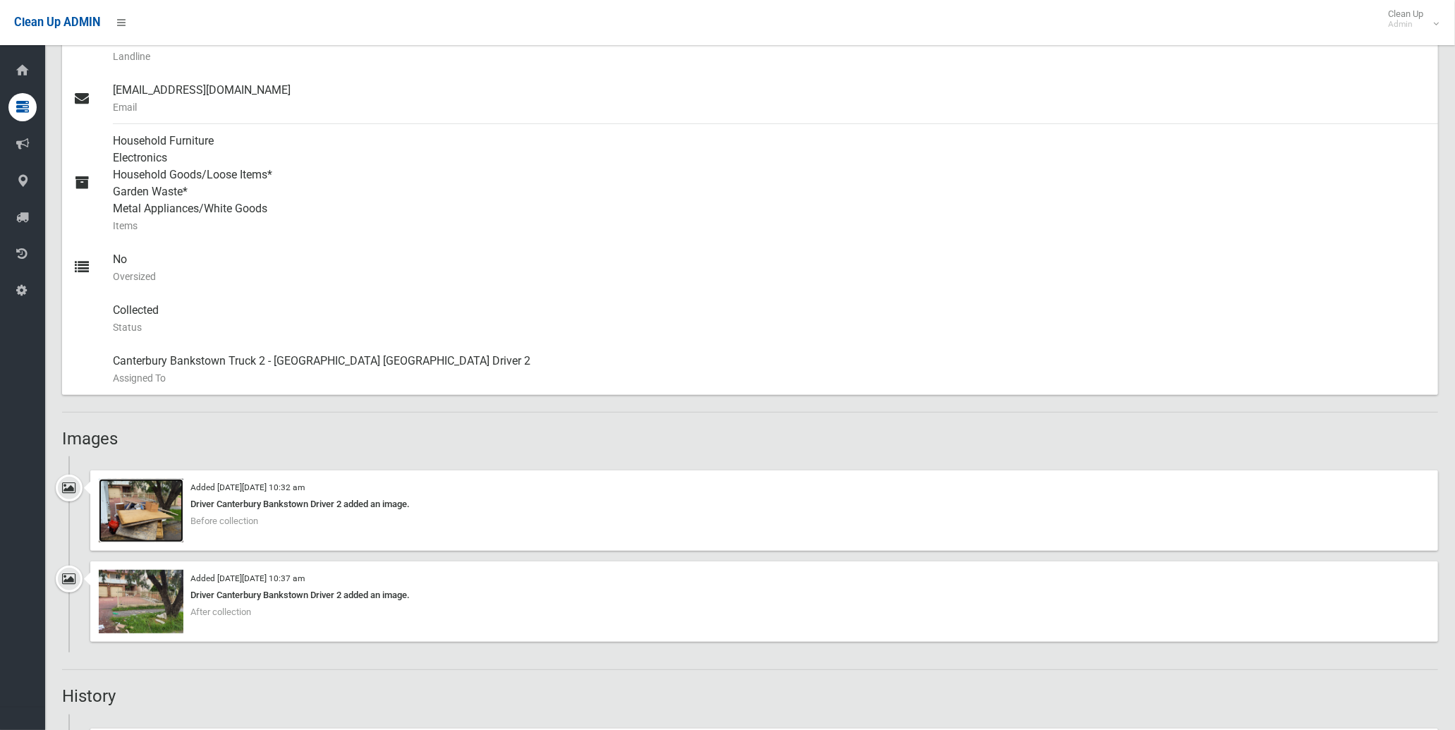
click at [126, 515] on img at bounding box center [141, 510] width 85 height 63
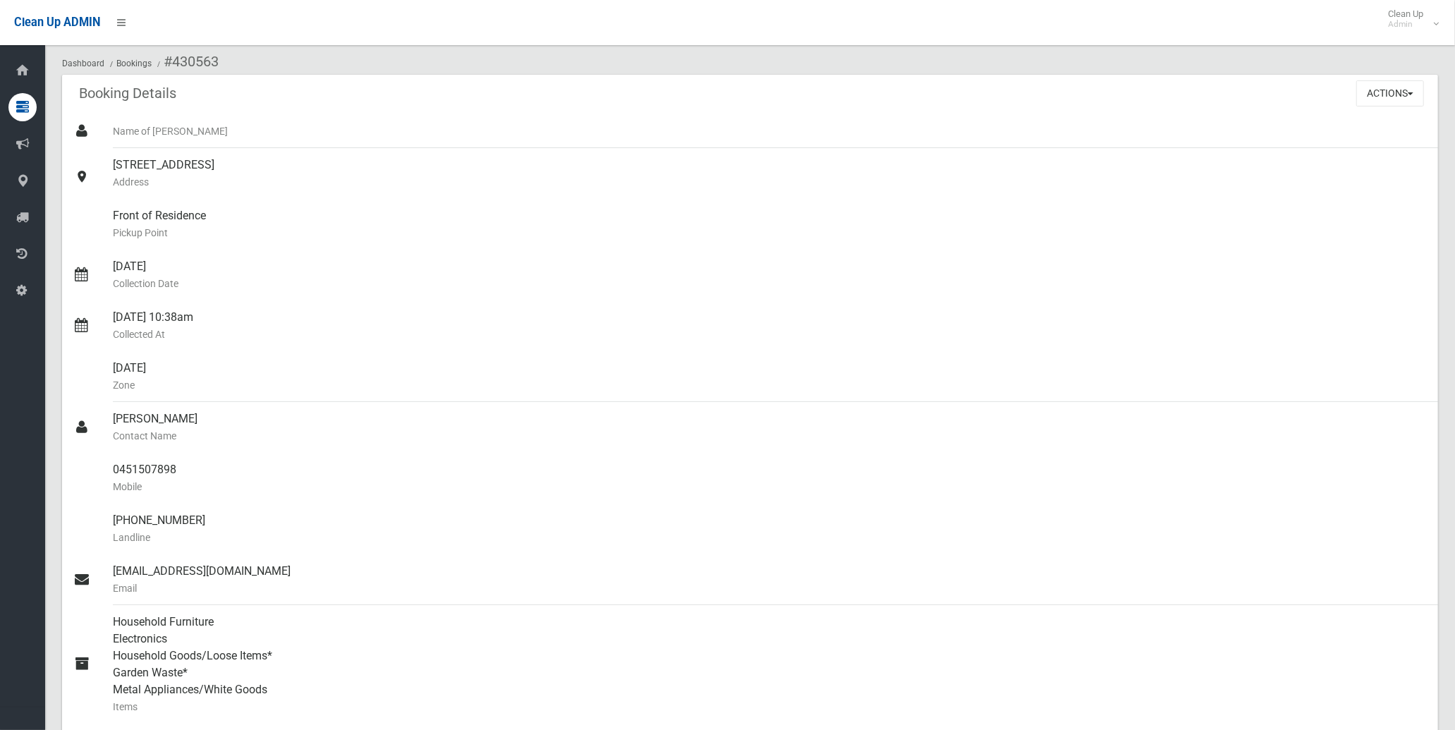
scroll to position [0, 0]
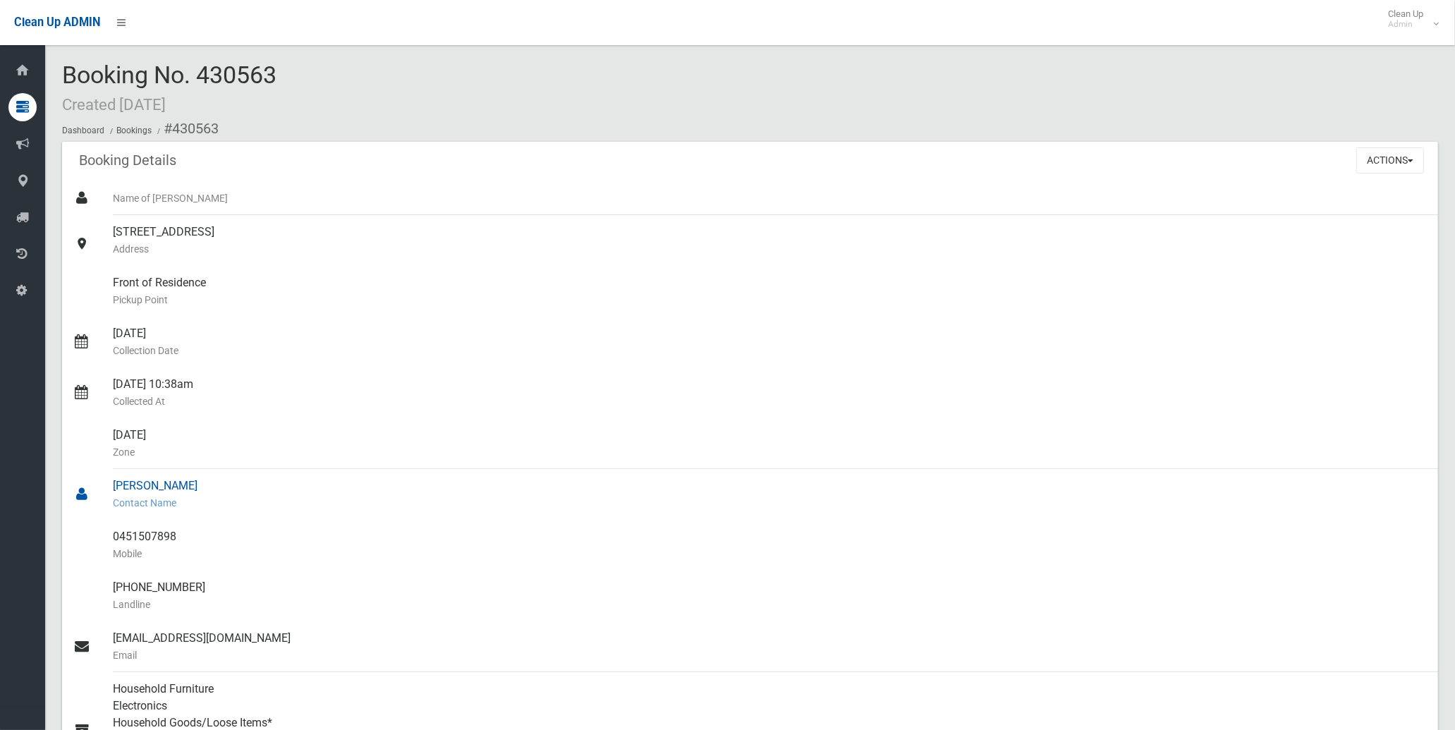
drag, startPoint x: 180, startPoint y: 487, endPoint x: 116, endPoint y: 482, distance: 64.4
click at [116, 482] on div "[PERSON_NAME] Contact Name" at bounding box center [770, 494] width 1314 height 51
copy div "[PERSON_NAME]"
drag, startPoint x: 187, startPoint y: 534, endPoint x: 111, endPoint y: 535, distance: 76.2
click at [111, 535] on link "0451507898 Mobile" at bounding box center [750, 545] width 1376 height 51
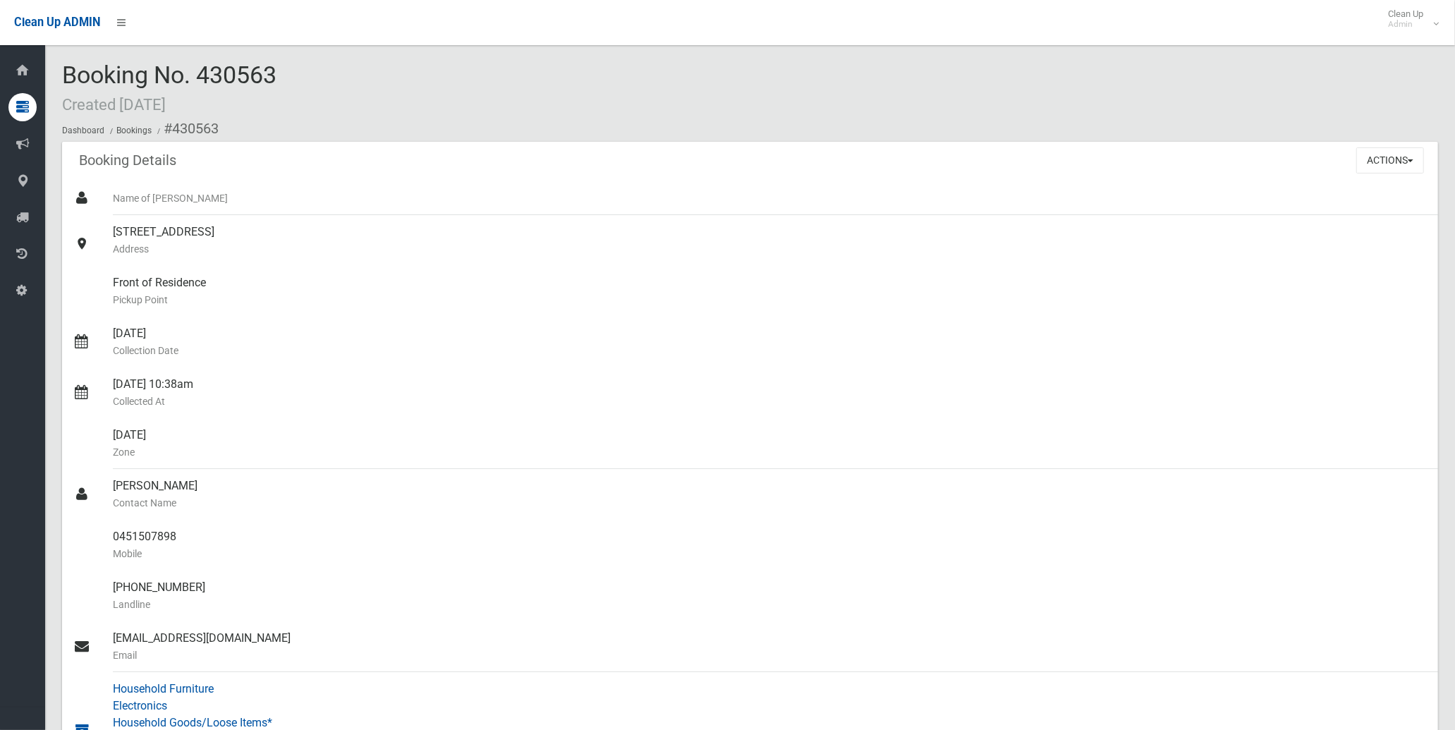
copy link "0451507898"
